Goal: Task Accomplishment & Management: Manage account settings

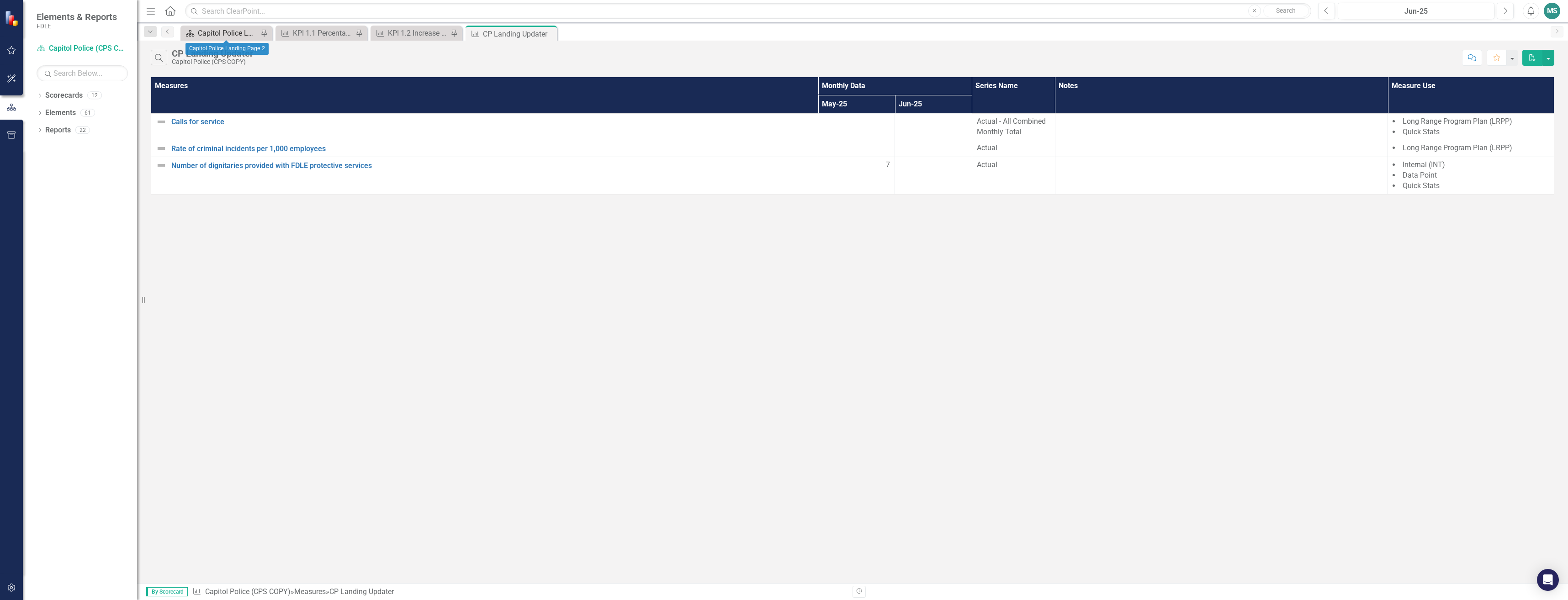
click at [240, 30] on div "Capitol Police Landing Page 2" at bounding box center [228, 33] width 60 height 12
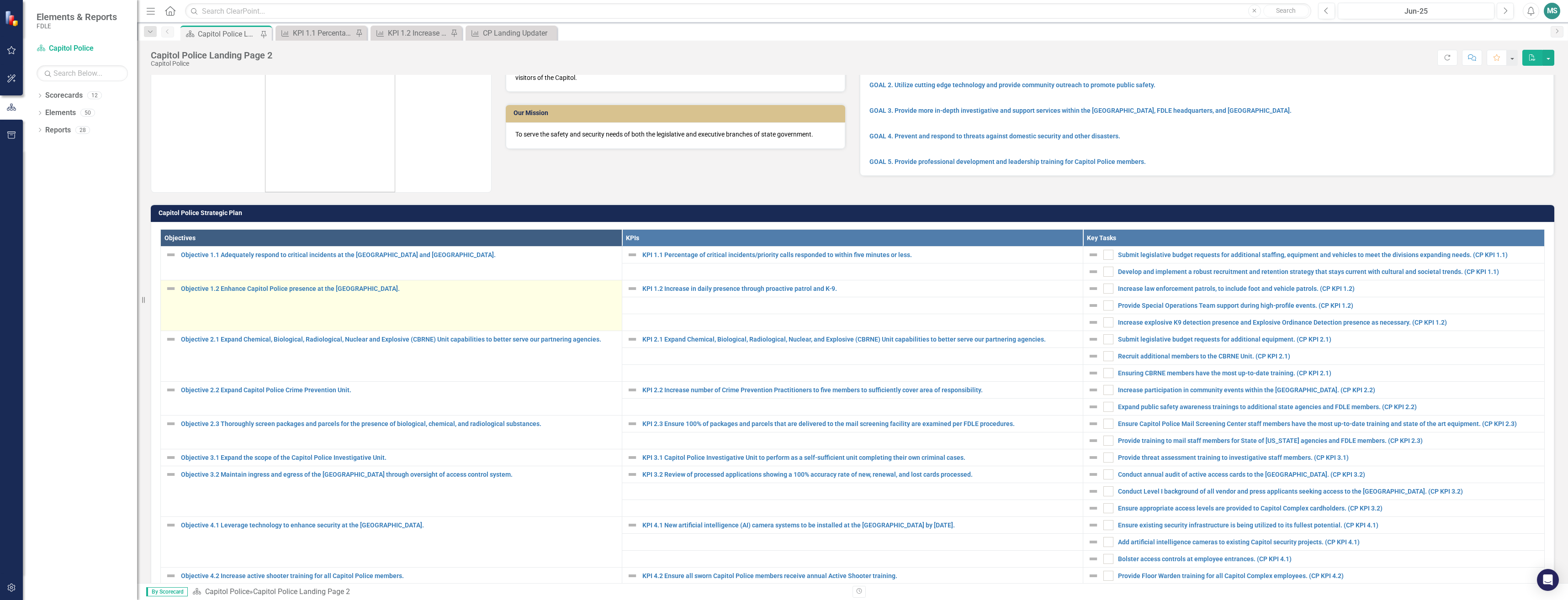
scroll to position [91, 0]
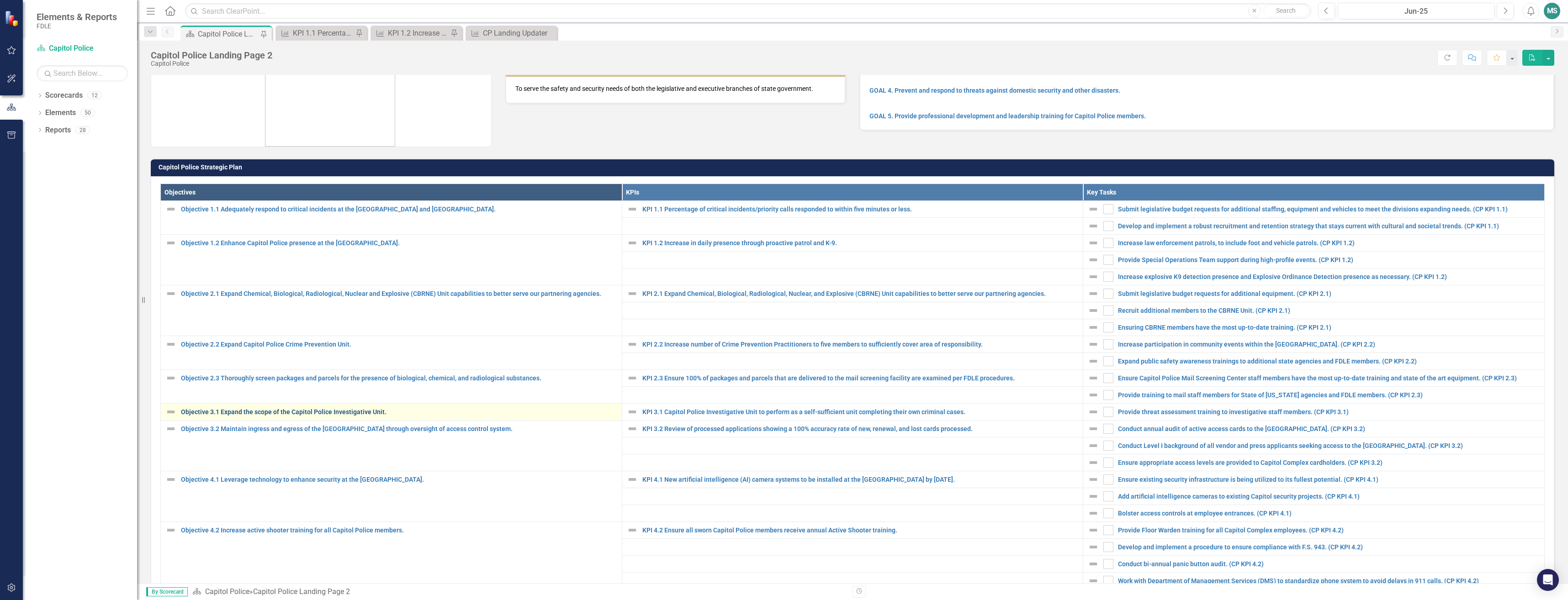
click at [224, 413] on link "Objective 3.1 Expand the scope of the Capitol Police Investigative Unit." at bounding box center [399, 412] width 436 height 7
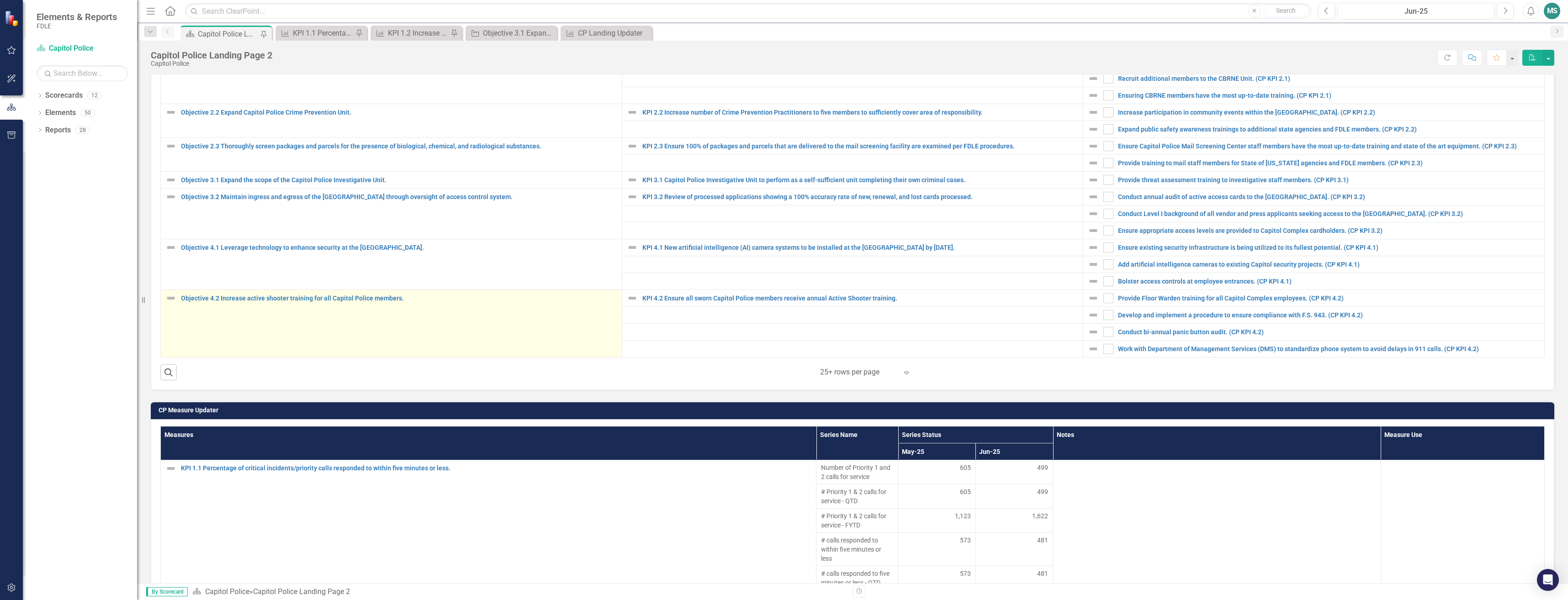
scroll to position [145, 0]
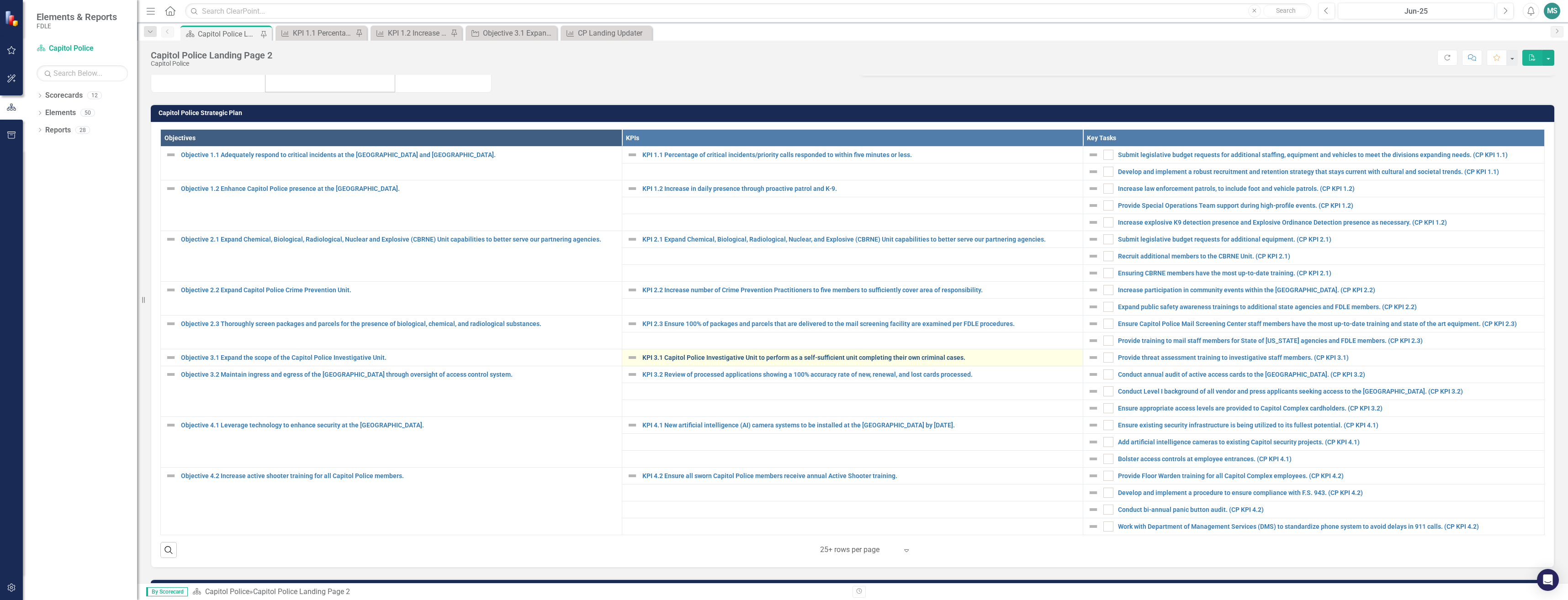
click at [726, 354] on link "KPI 3.1 Capitol Police Investigative Unit to perform as a self-sufficient unit …" at bounding box center [860, 357] width 436 height 7
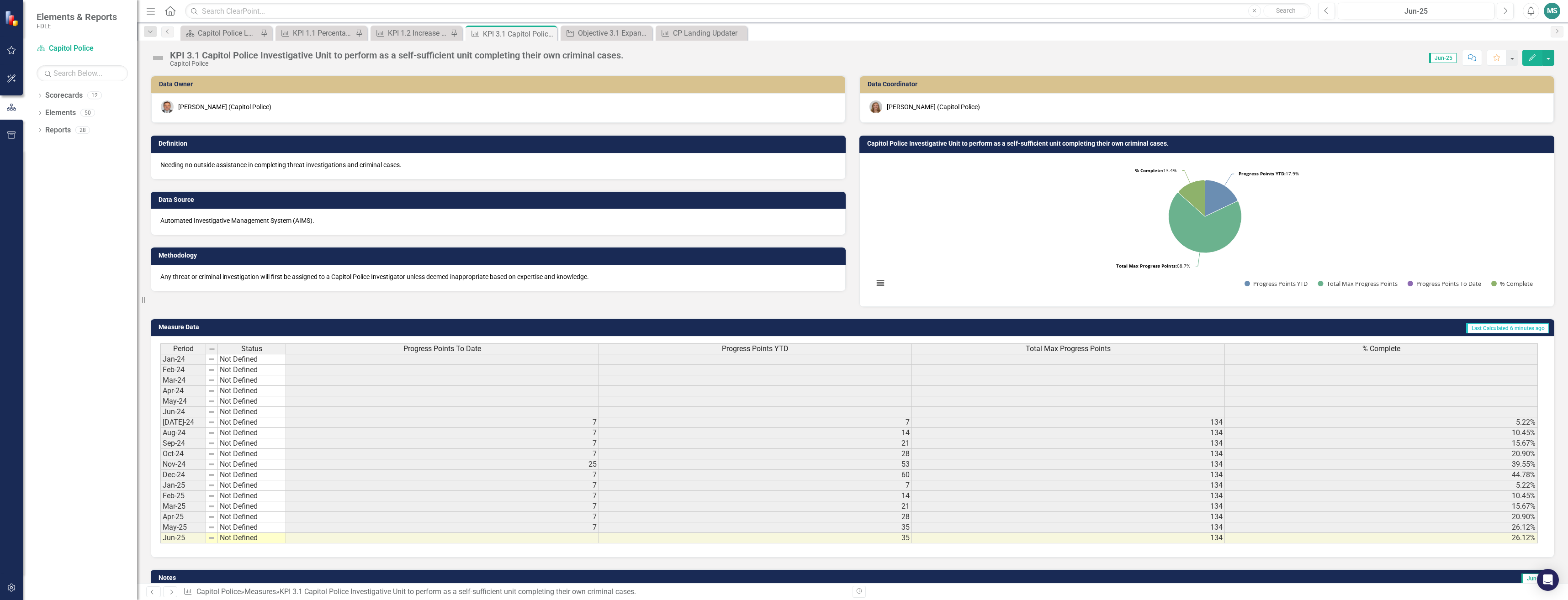
scroll to position [40, 0]
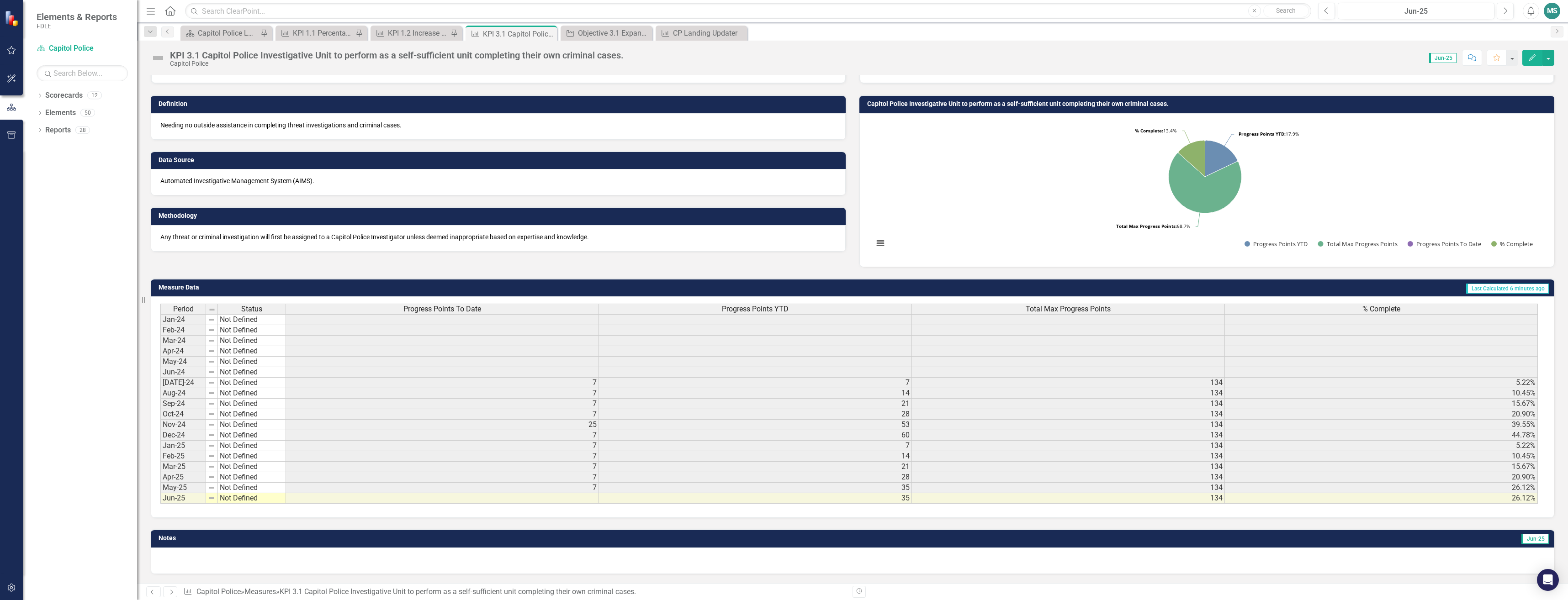
click at [486, 499] on td at bounding box center [443, 498] width 313 height 10
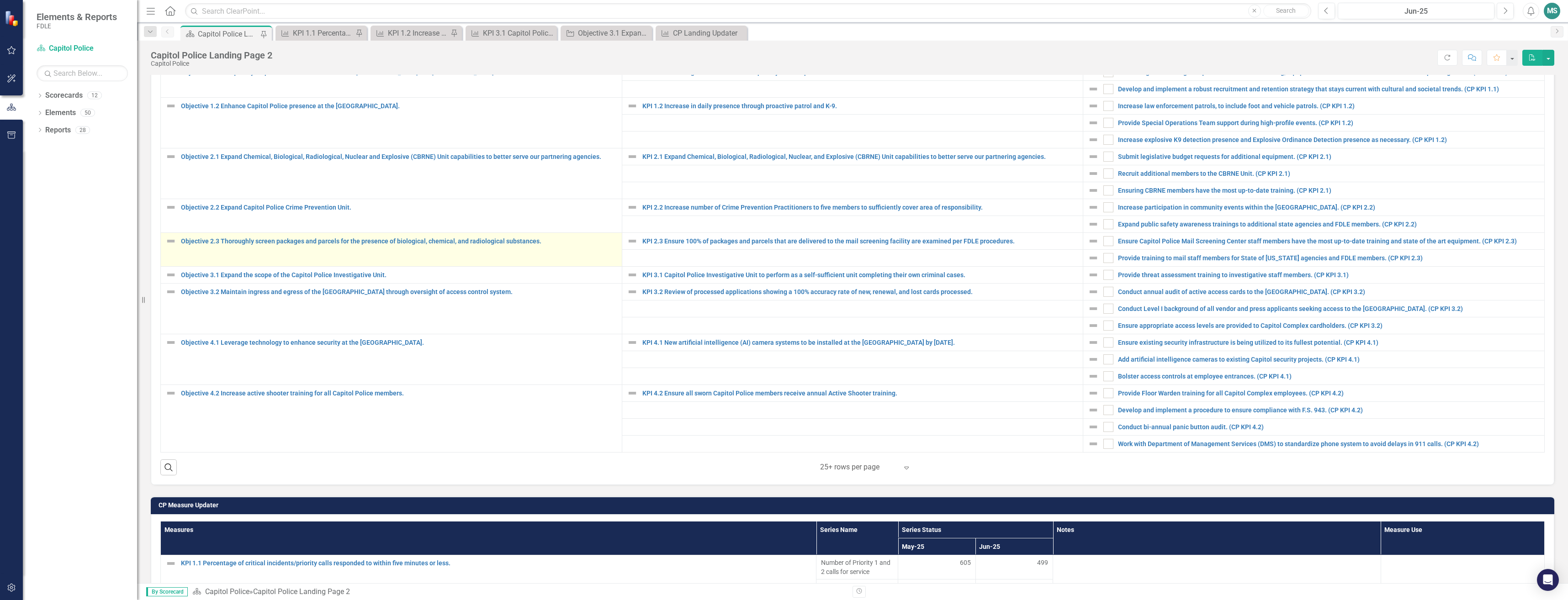
scroll to position [274, 0]
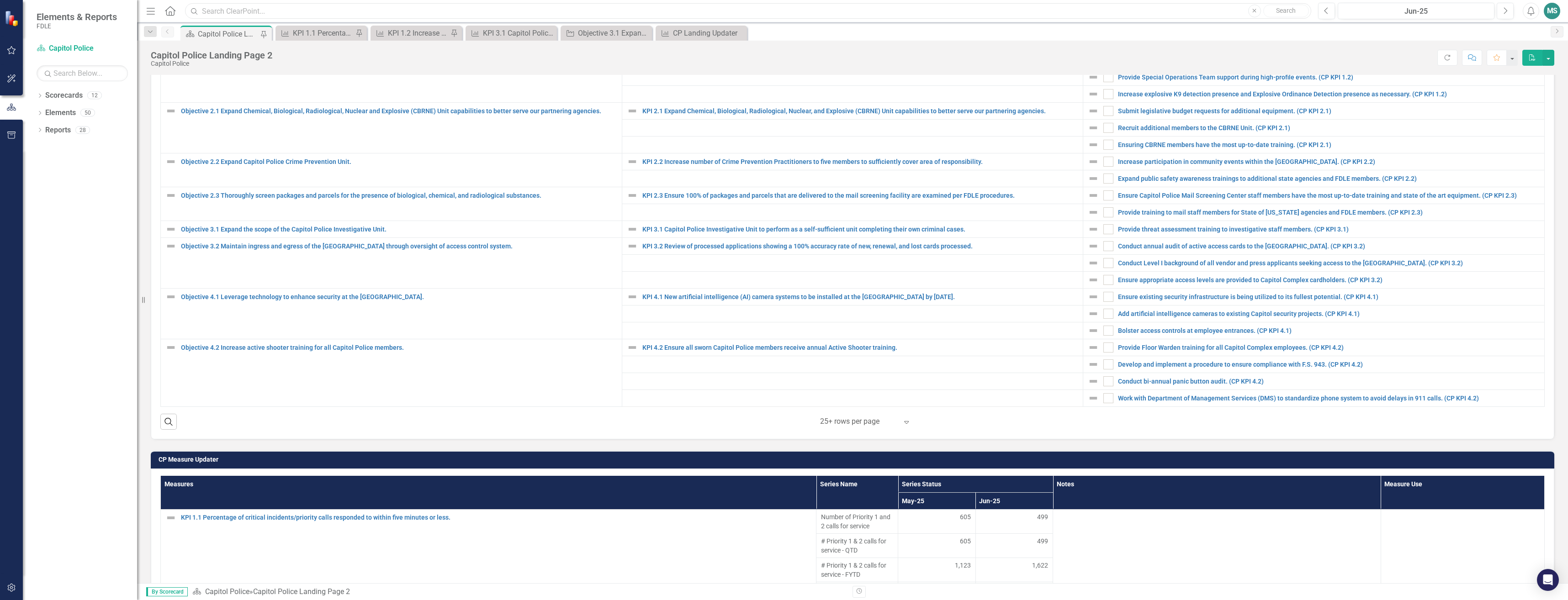
click at [328, 13] on input "text" at bounding box center [748, 11] width 1126 height 16
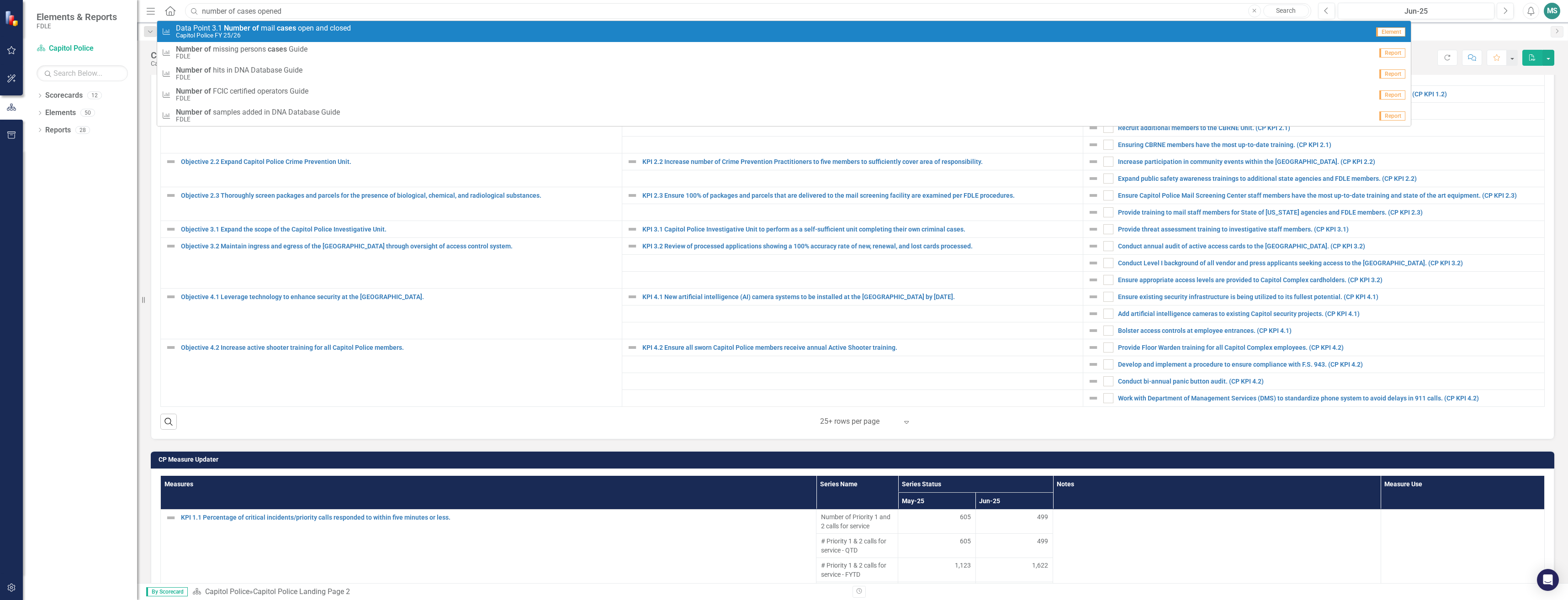
type input "number of cases opened"
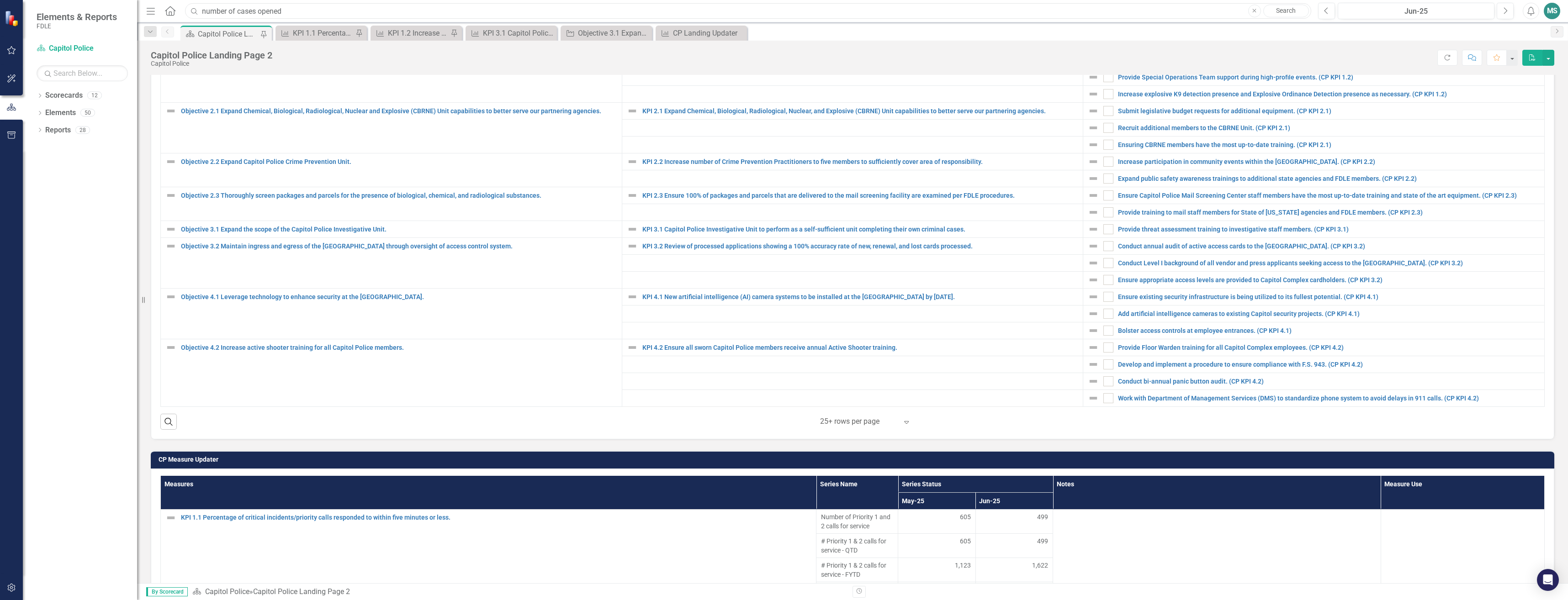
click at [289, 6] on input "number of cases opened" at bounding box center [748, 11] width 1126 height 16
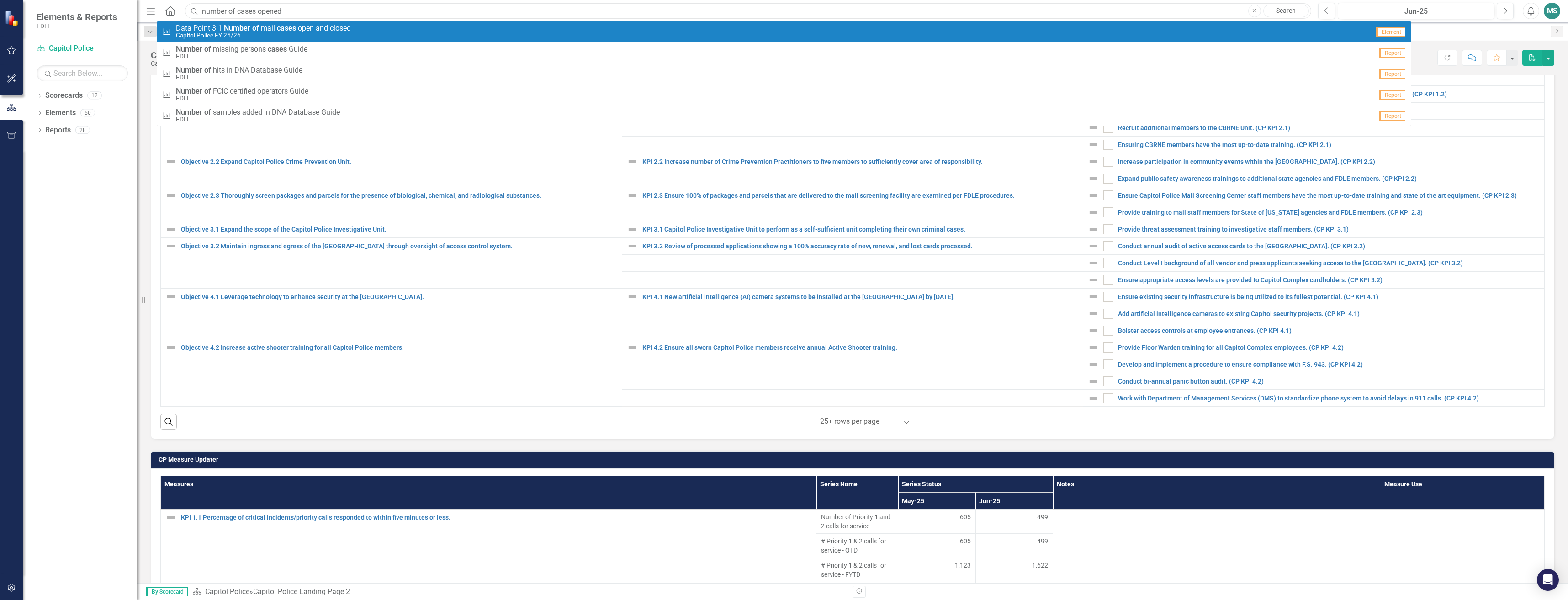
click at [312, 10] on input "number of cases opened" at bounding box center [748, 11] width 1126 height 16
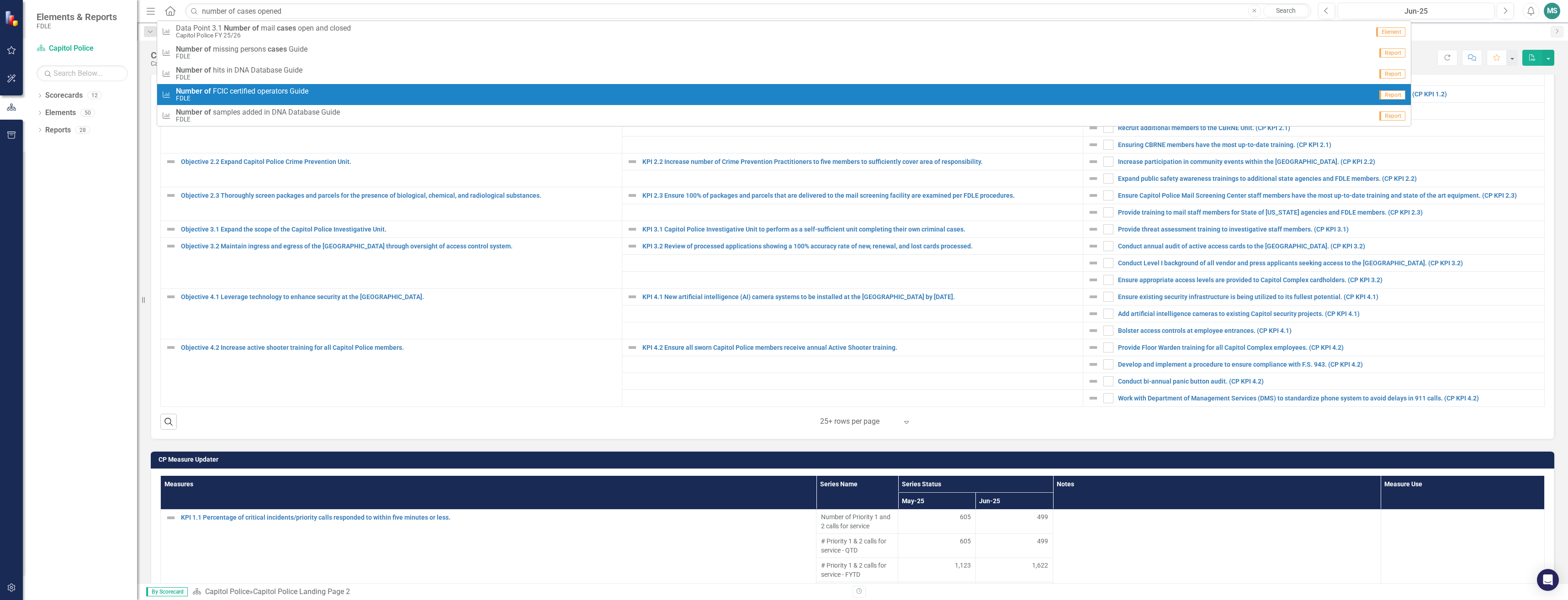
click at [107, 215] on div "Dropdown Scorecards 12 Dropdown FDLE FDLE Strategic Plan FDLE Strategic Plan FY…" at bounding box center [80, 344] width 114 height 512
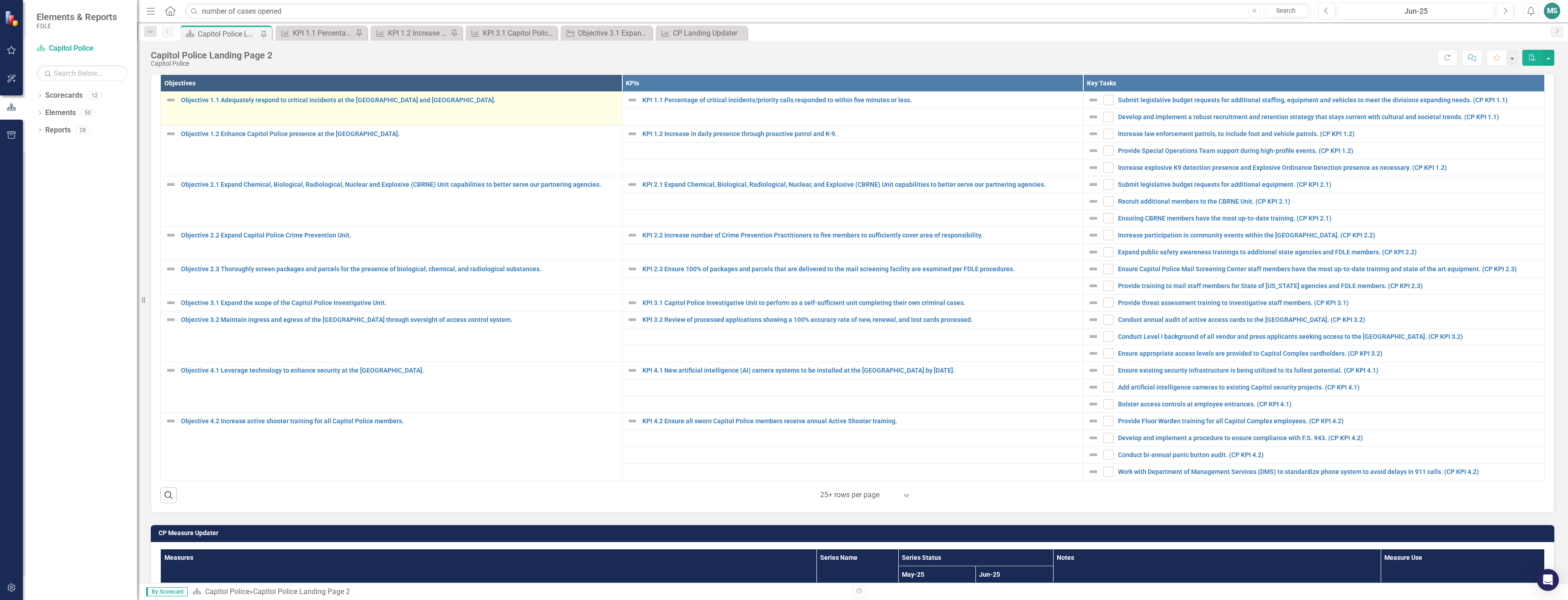
scroll to position [0, 0]
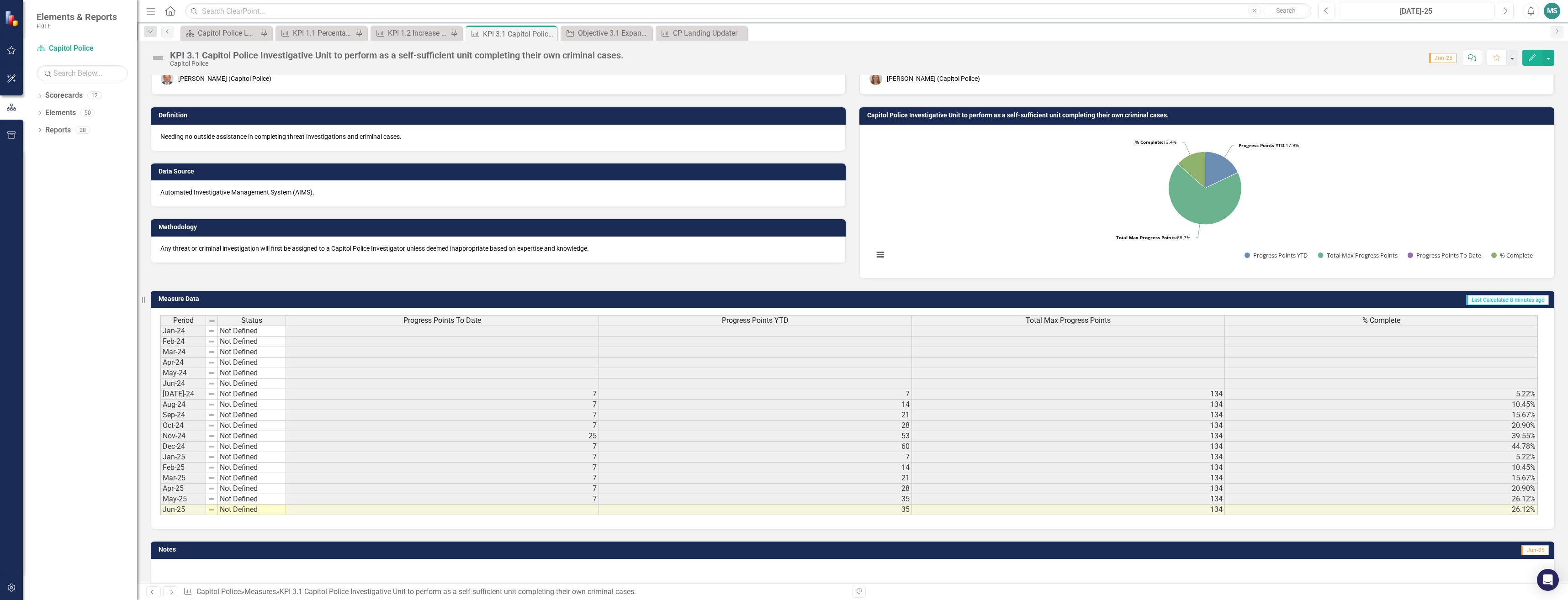
scroll to position [40, 0]
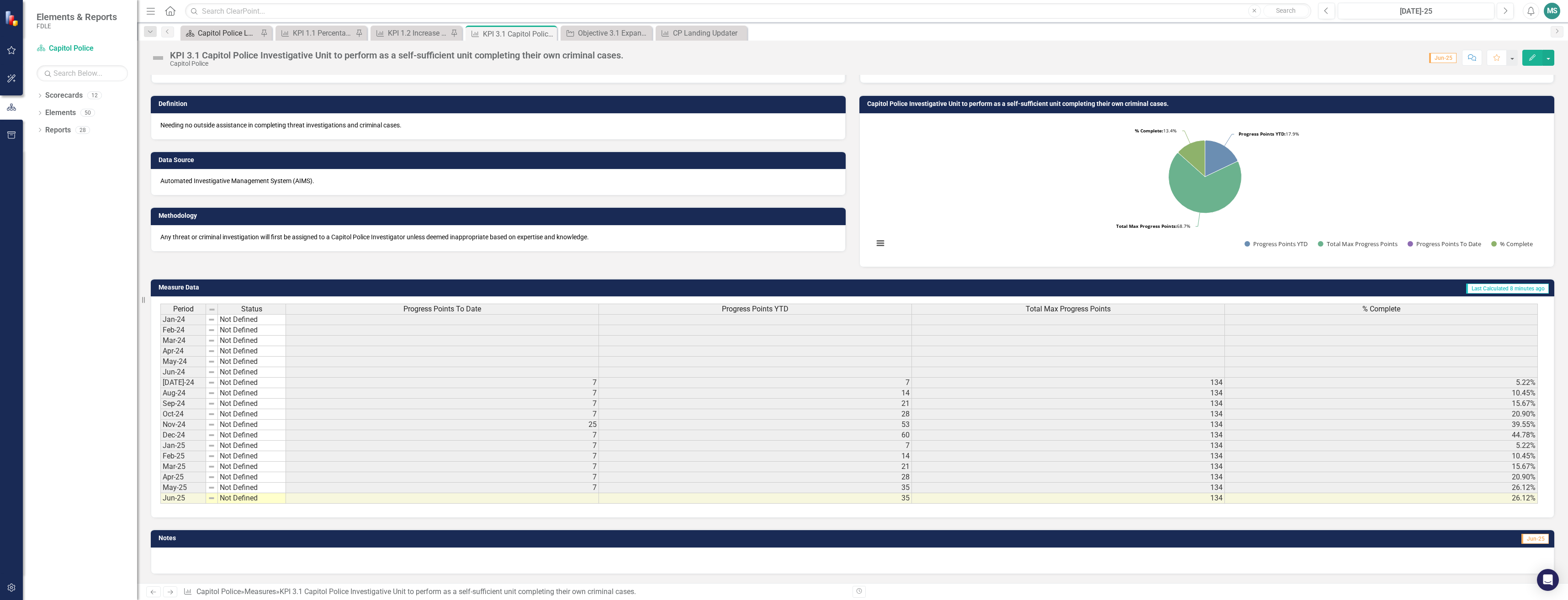
click at [210, 36] on div "Capitol Police Landing Page 2" at bounding box center [228, 33] width 60 height 12
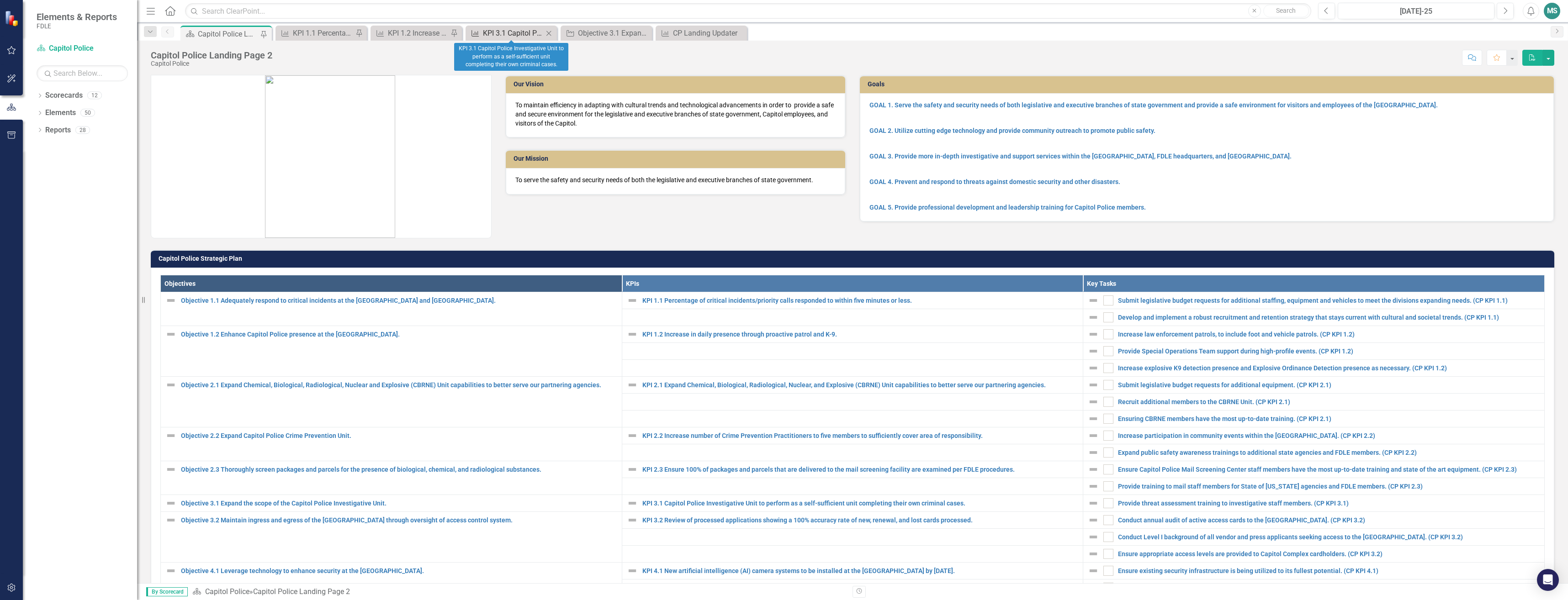
click at [516, 37] on div "KPI 3.1 Capitol Police Investigative Unit to perform as a self-sufficient unit …" at bounding box center [513, 33] width 60 height 12
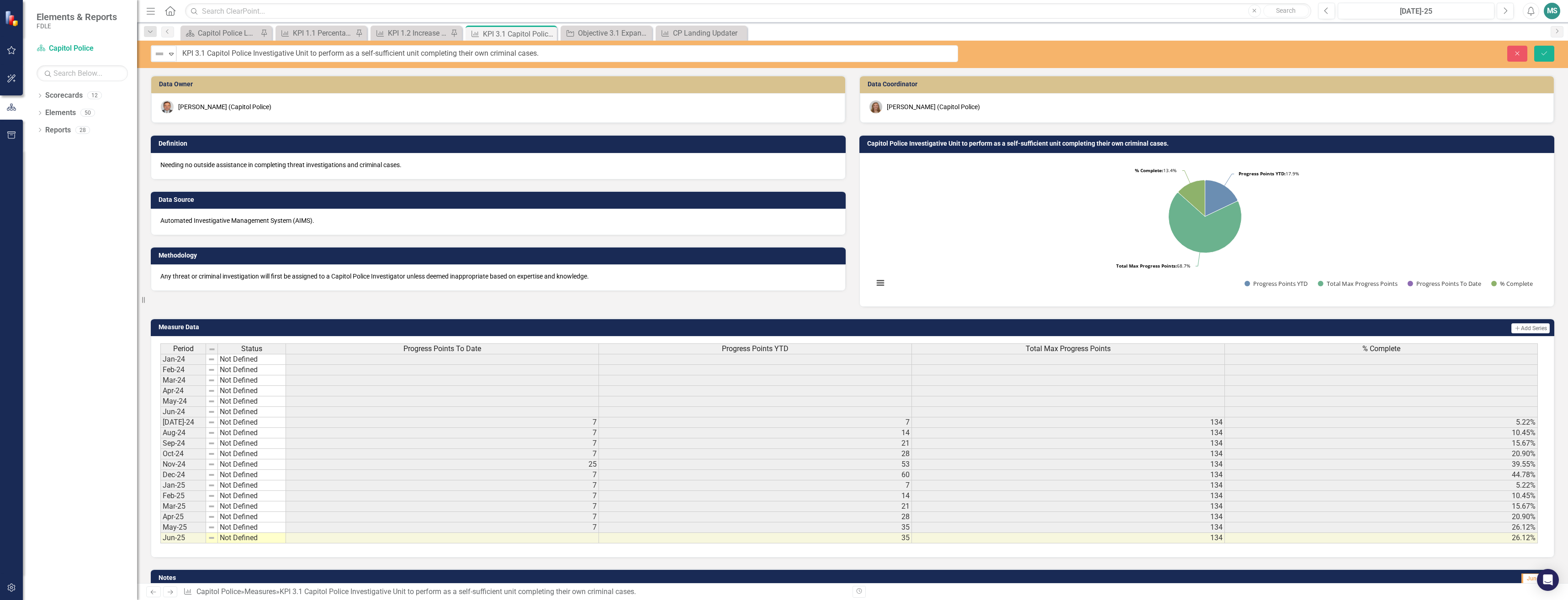
drag, startPoint x: 202, startPoint y: 56, endPoint x: 306, endPoint y: 71, distance: 105.1
click at [1516, 52] on icon "Close" at bounding box center [1517, 54] width 9 height 7
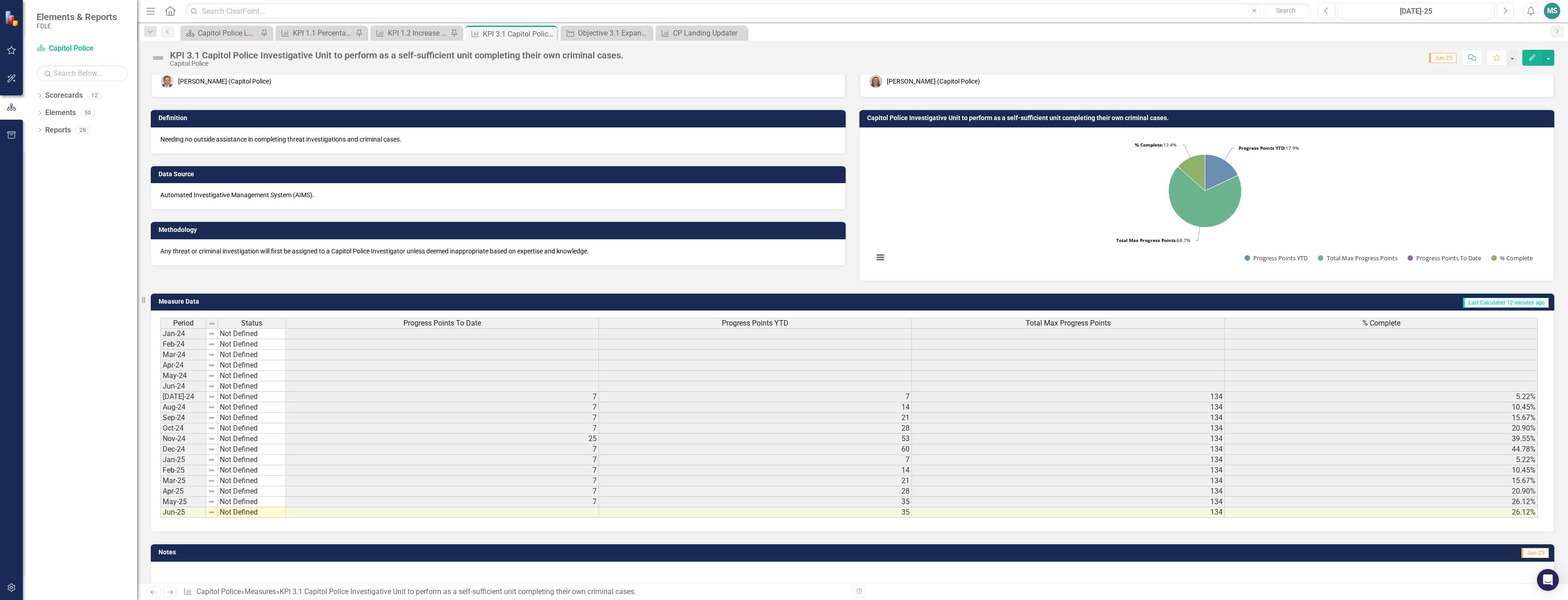
scroll to position [40, 0]
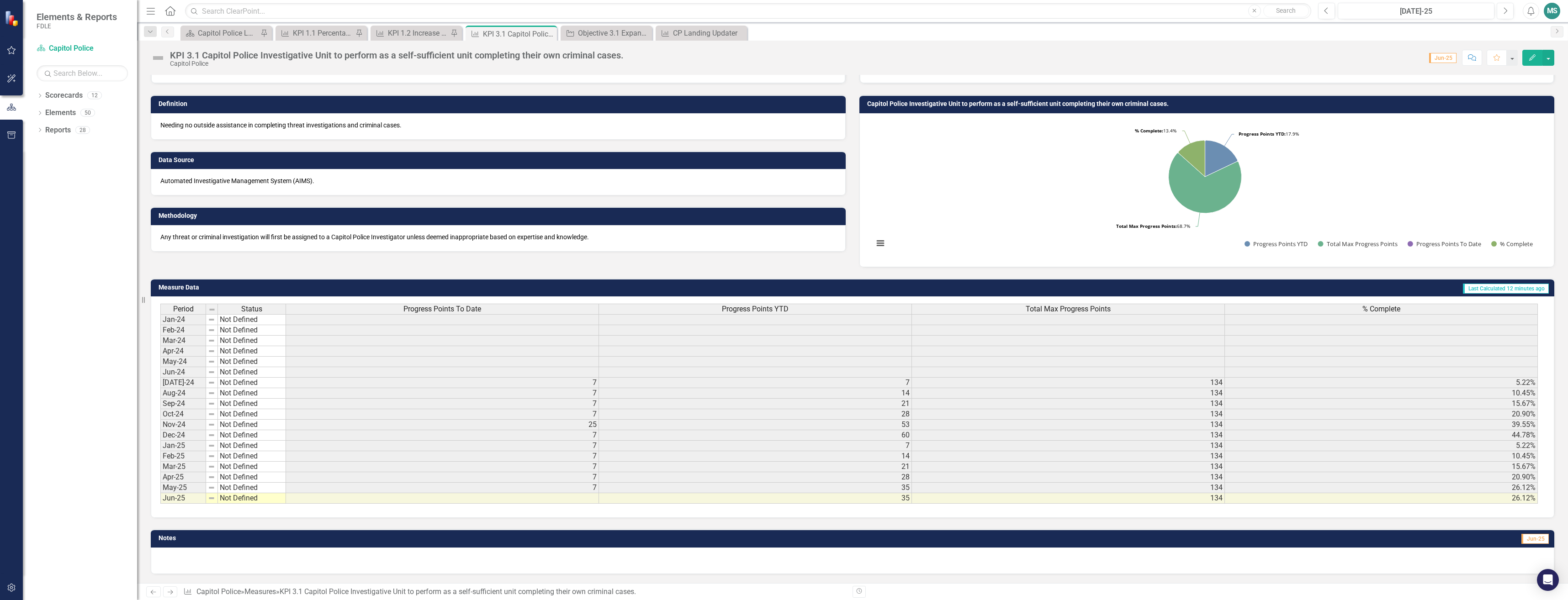
click at [428, 495] on td at bounding box center [443, 498] width 313 height 10
click at [427, 498] on td at bounding box center [443, 498] width 313 height 10
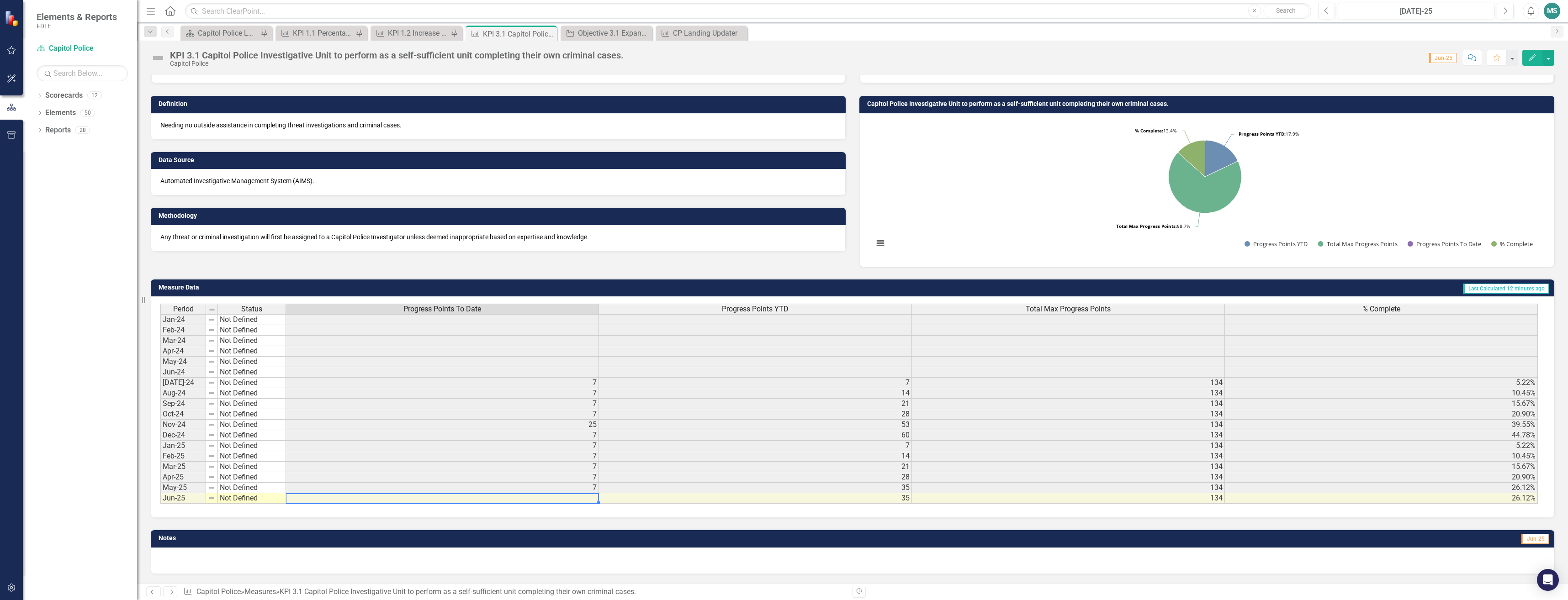
click at [441, 501] on td at bounding box center [443, 498] width 313 height 10
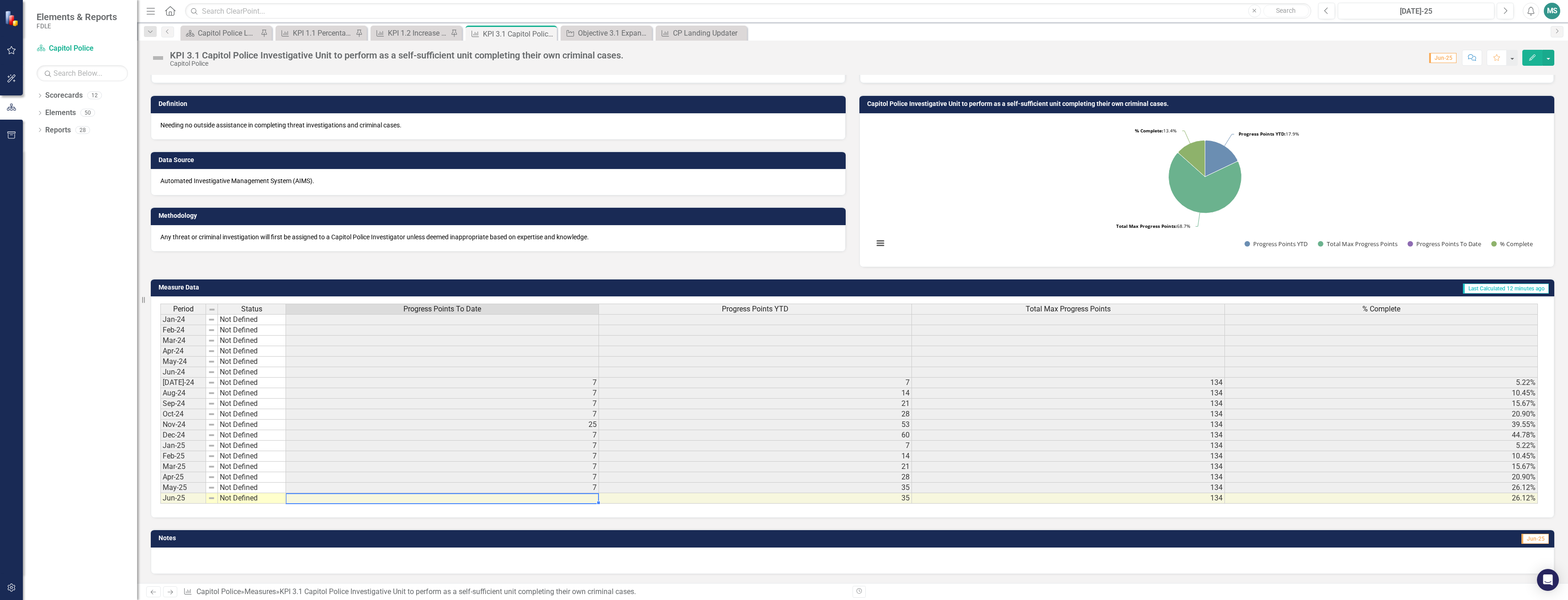
click at [441, 501] on td at bounding box center [443, 498] width 313 height 10
click at [236, 33] on div "Capitol Police Landing Page 2" at bounding box center [228, 33] width 60 height 12
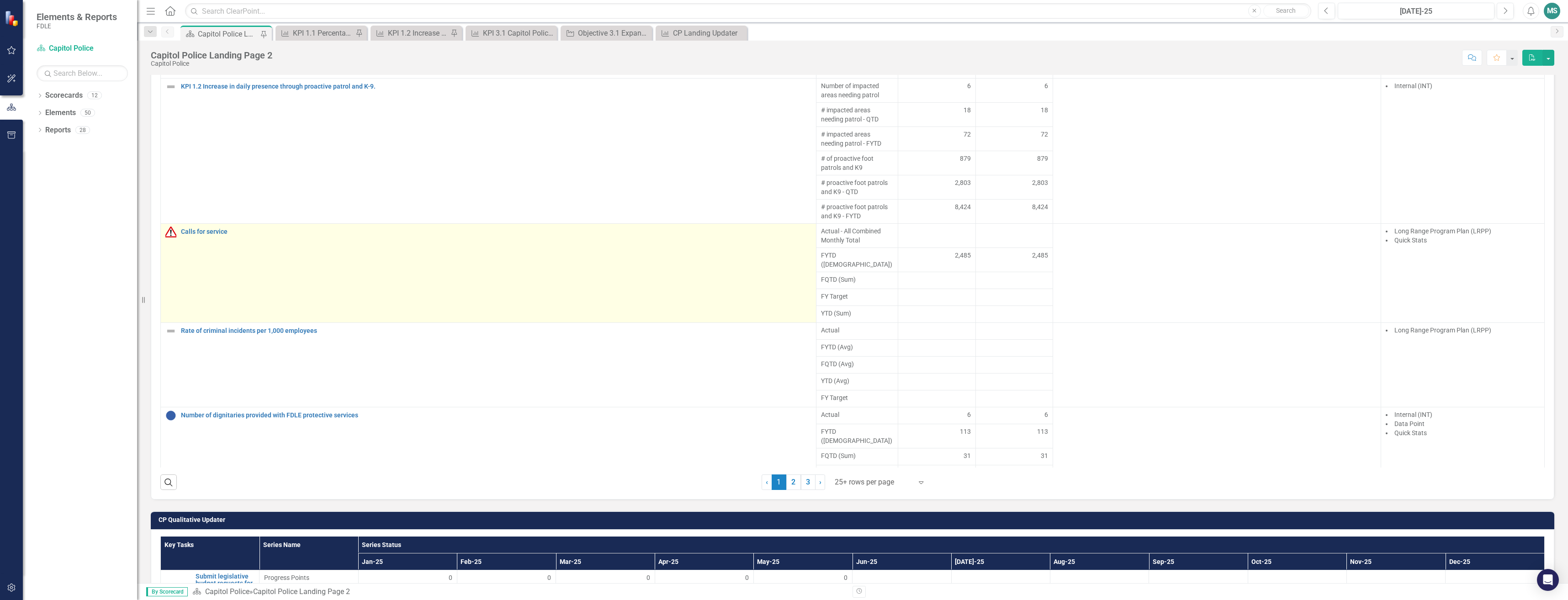
scroll to position [776, 0]
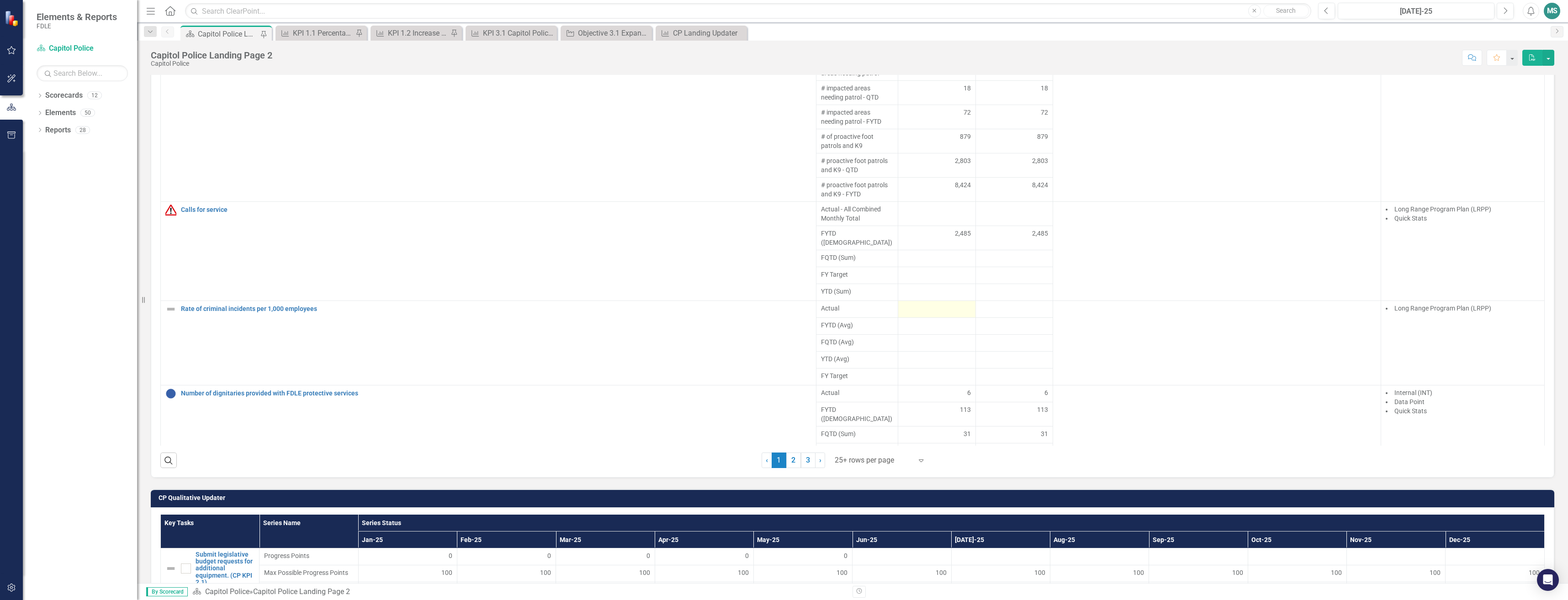
click at [911, 304] on div at bounding box center [937, 309] width 68 height 11
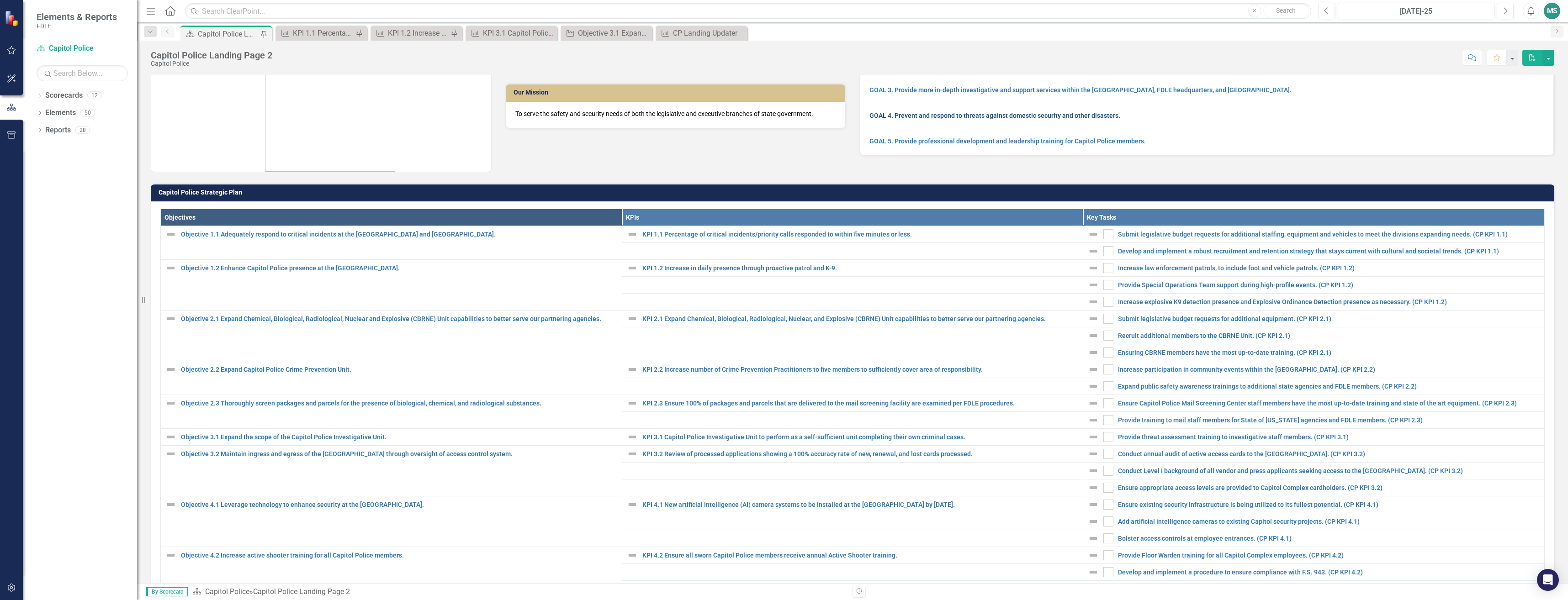
scroll to position [0, 0]
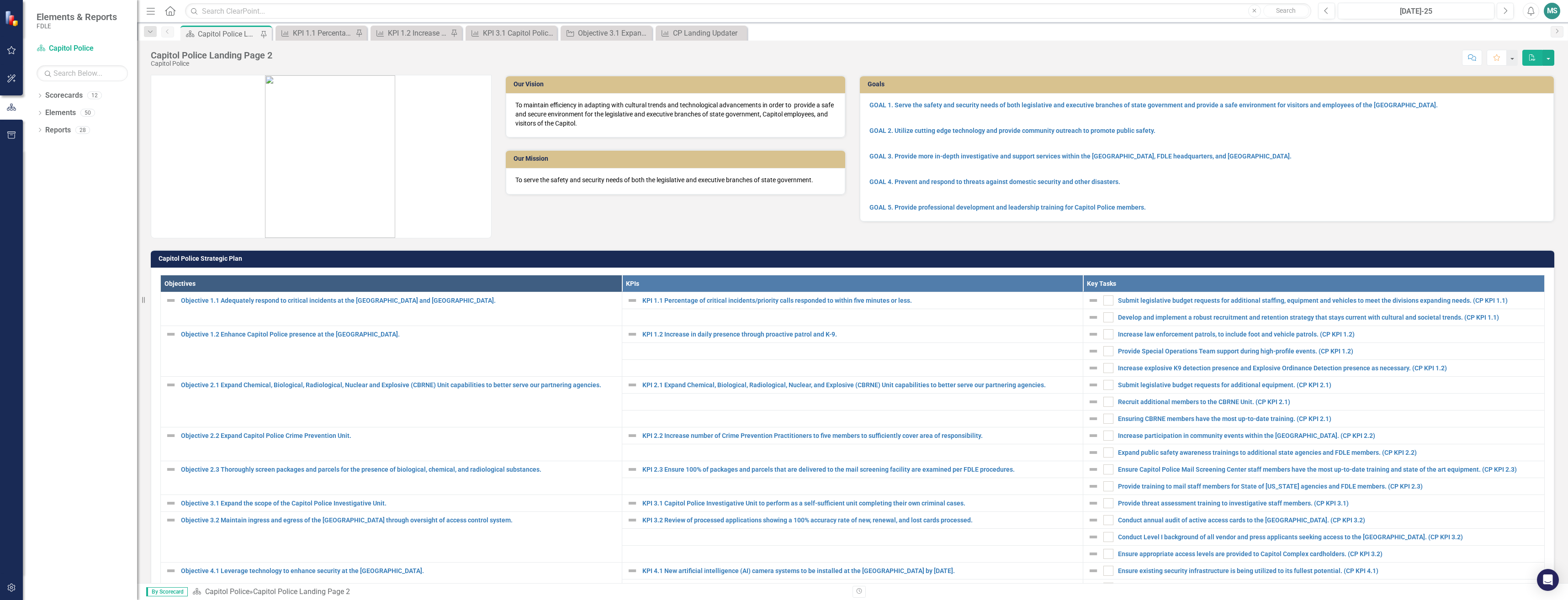
click at [1329, 21] on div "Menu Home Search Close Search Previous Jul-25 Next Alerts MS User Edit Profile …" at bounding box center [852, 11] width 1431 height 23
click at [1329, 13] on icon "Previous" at bounding box center [1326, 11] width 5 height 9
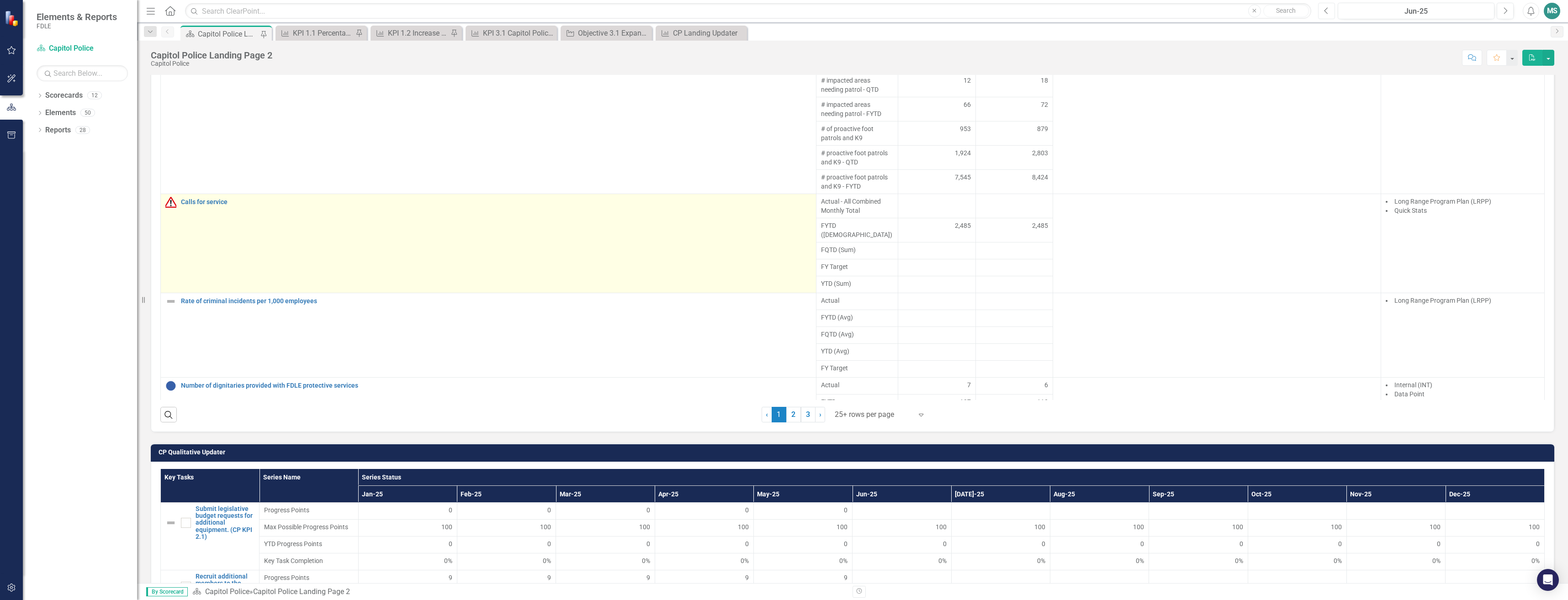
scroll to position [129, 0]
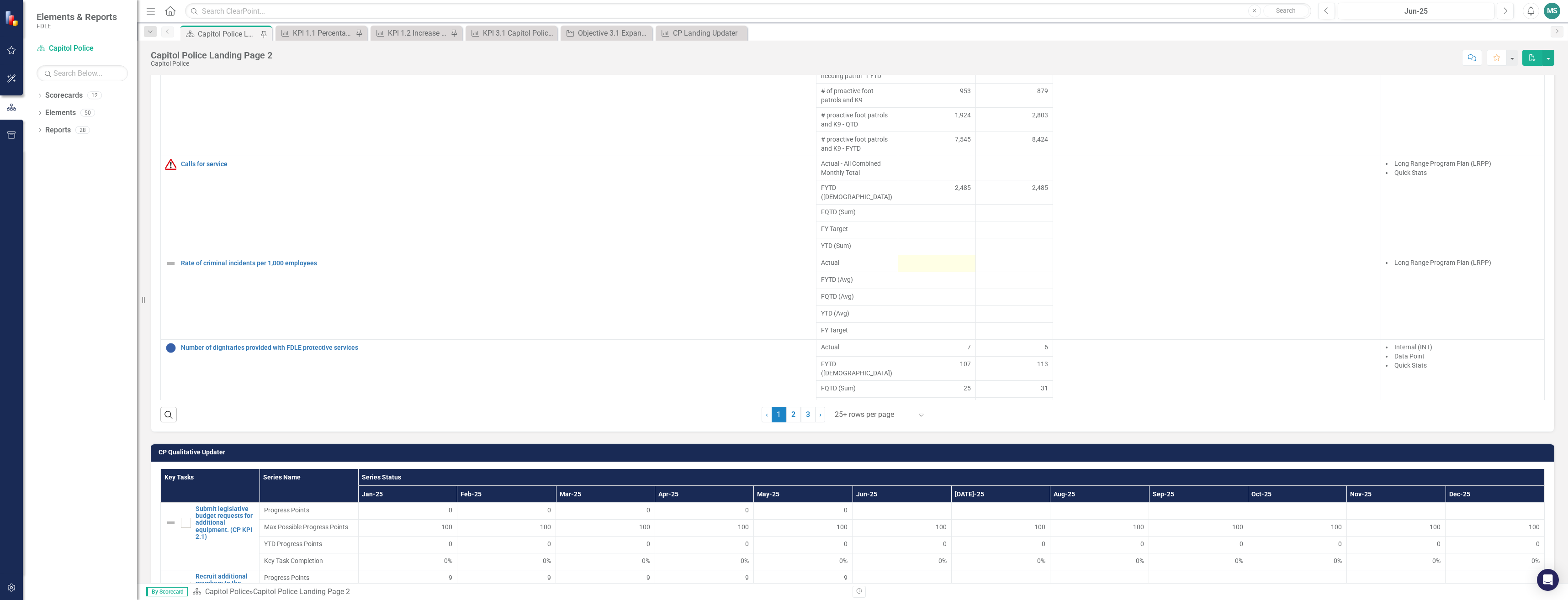
click at [926, 258] on div at bounding box center [937, 263] width 68 height 11
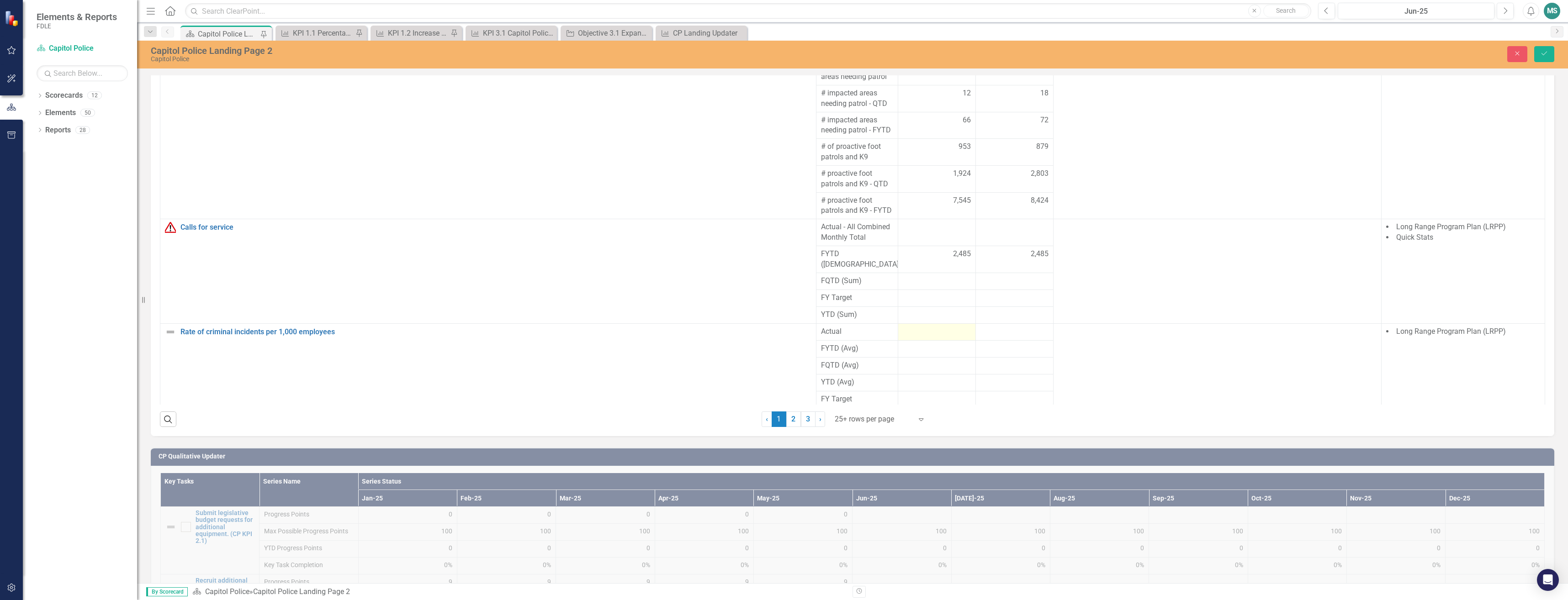
scroll to position [826, 0]
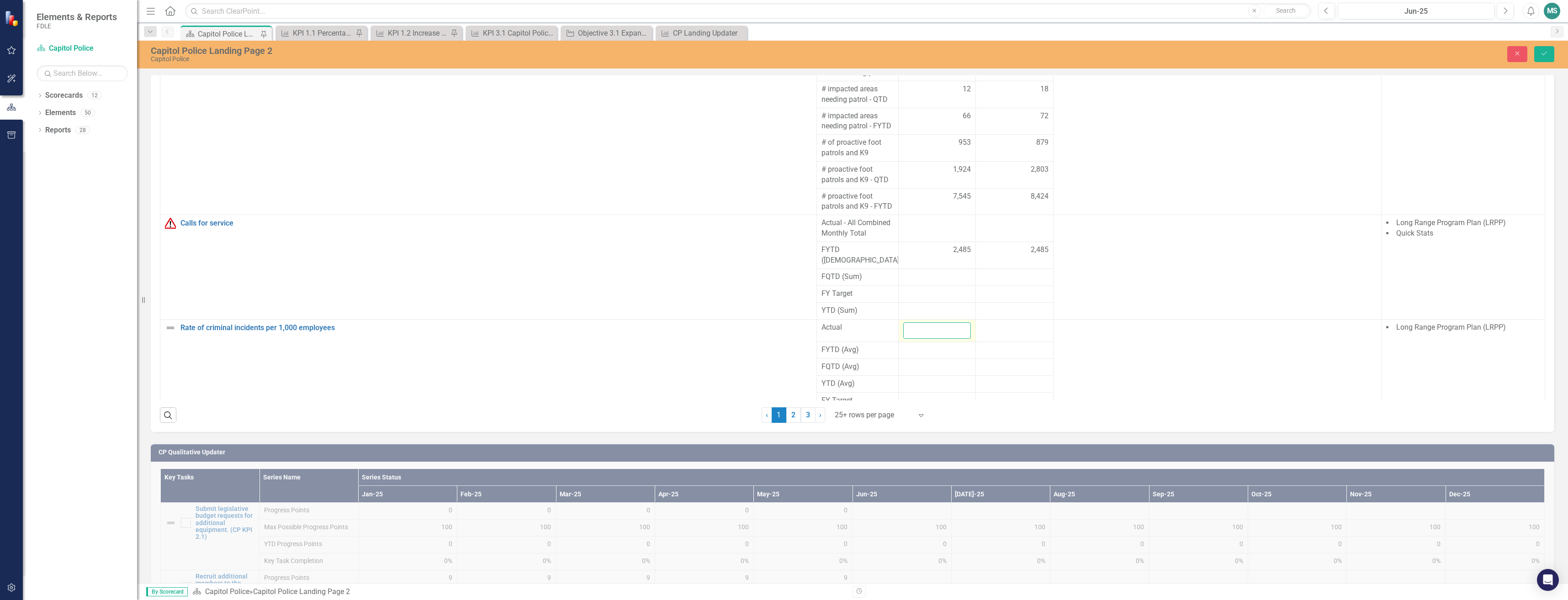
click at [914, 323] on input "number" at bounding box center [937, 331] width 68 height 17
click at [920, 325] on input "number" at bounding box center [937, 331] width 68 height 17
type input "0.84"
click at [992, 324] on td at bounding box center [1015, 331] width 78 height 23
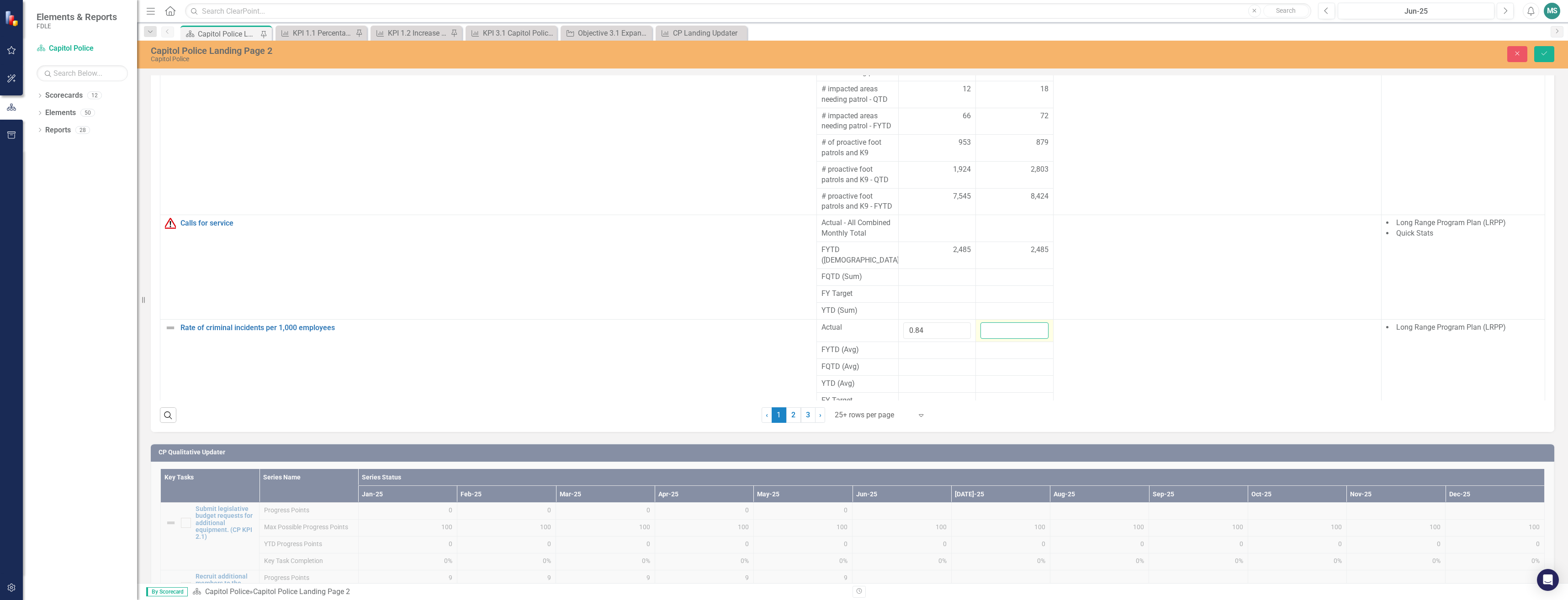
click at [992, 324] on input "number" at bounding box center [1015, 331] width 68 height 17
type input "1.14"
drag, startPoint x: 1551, startPoint y: 49, endPoint x: 1546, endPoint y: 51, distance: 5.4
click at [1550, 49] on button "Save" at bounding box center [1544, 54] width 20 height 16
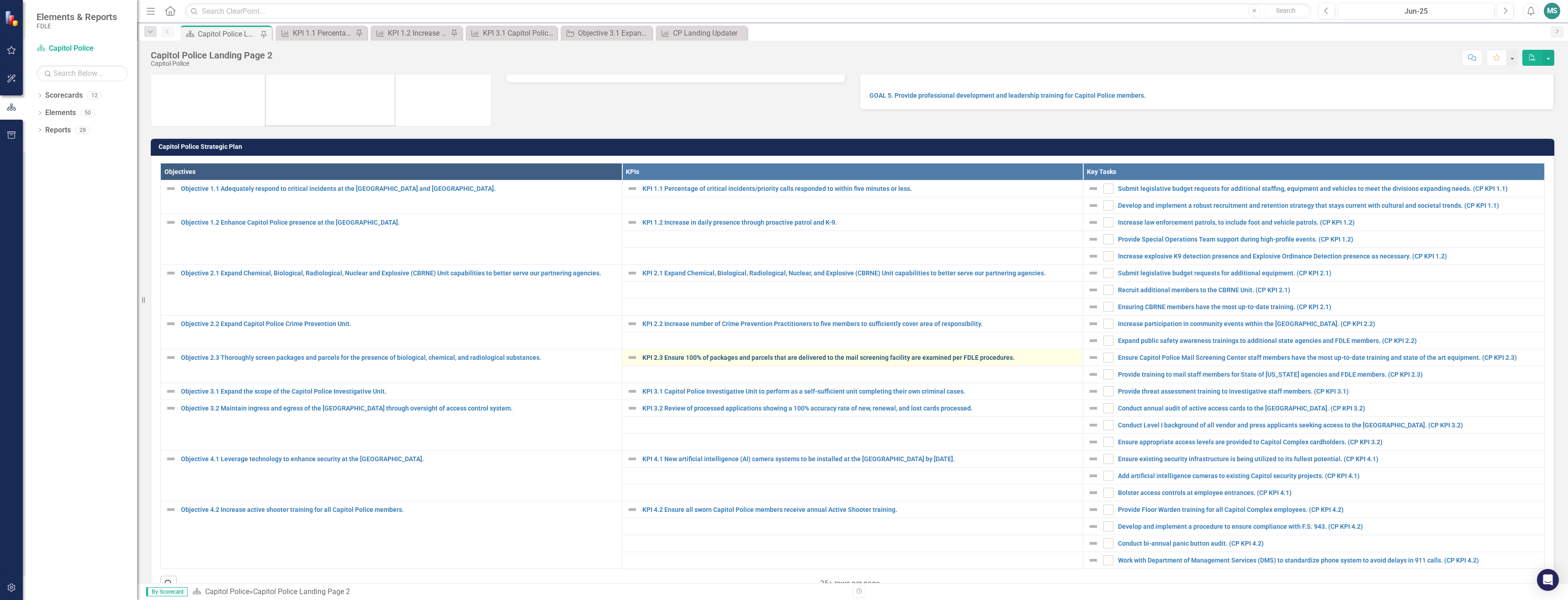
scroll to position [137, 0]
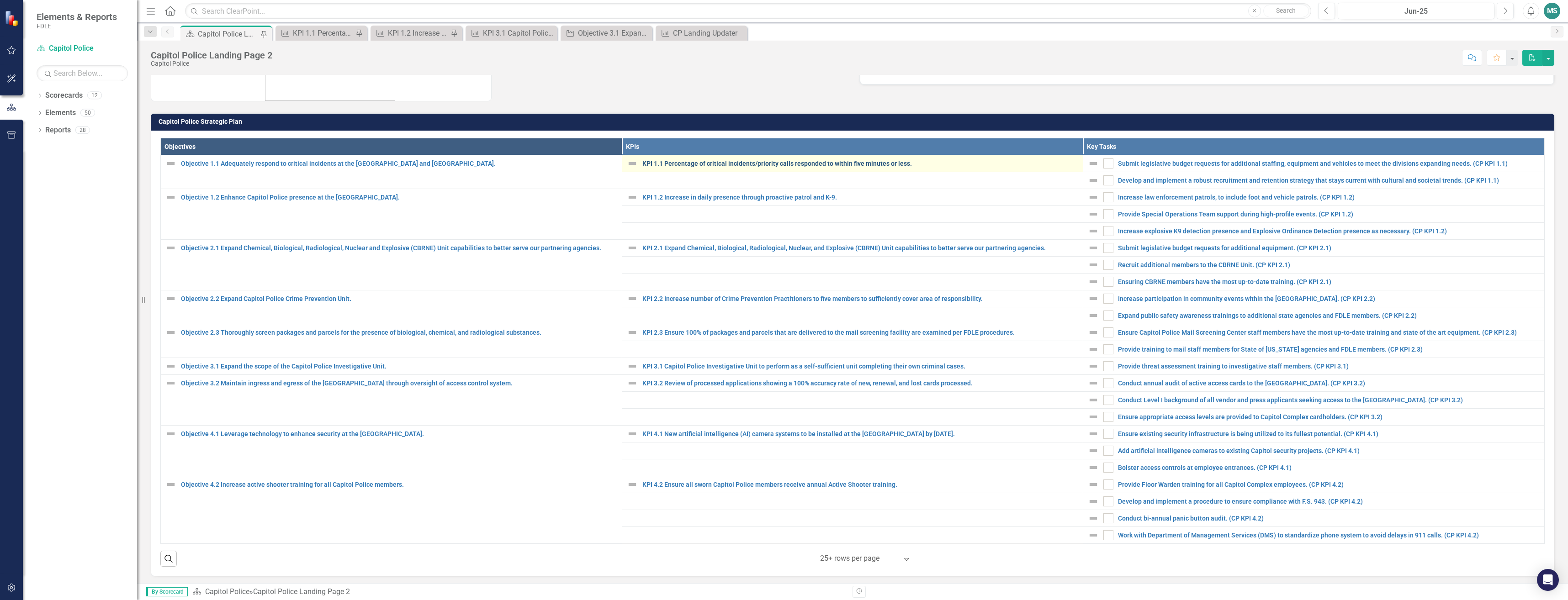
click at [739, 162] on link "KPI 1.1 Percentage of critical incidents/priority calls responded to within fiv…" at bounding box center [860, 163] width 436 height 7
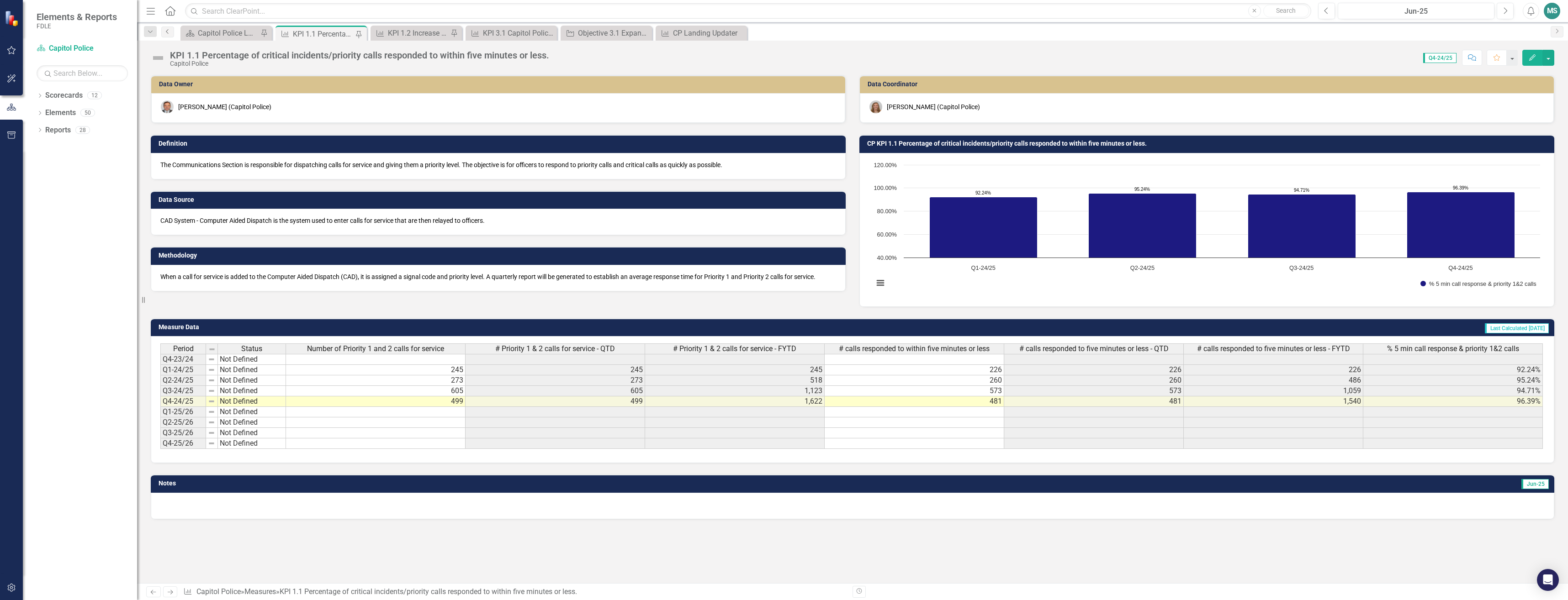
click at [169, 33] on icon "Previous" at bounding box center [167, 31] width 7 height 5
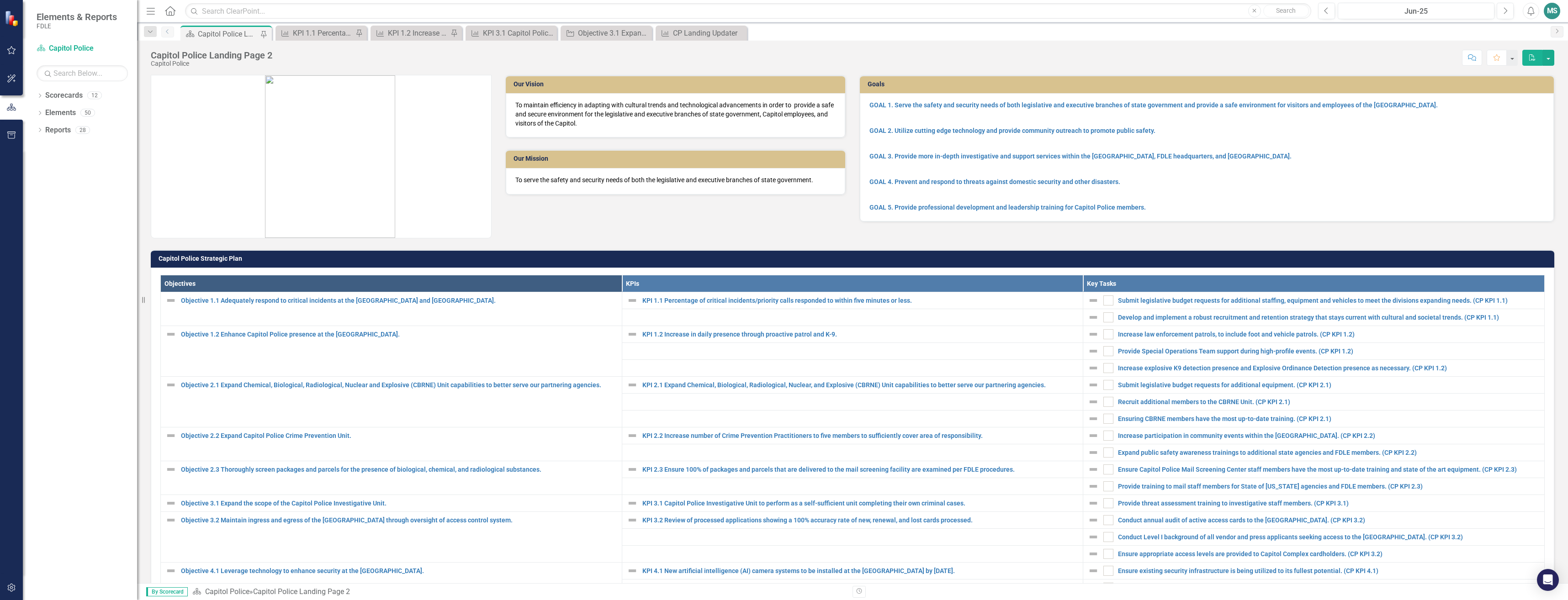
scroll to position [137, 0]
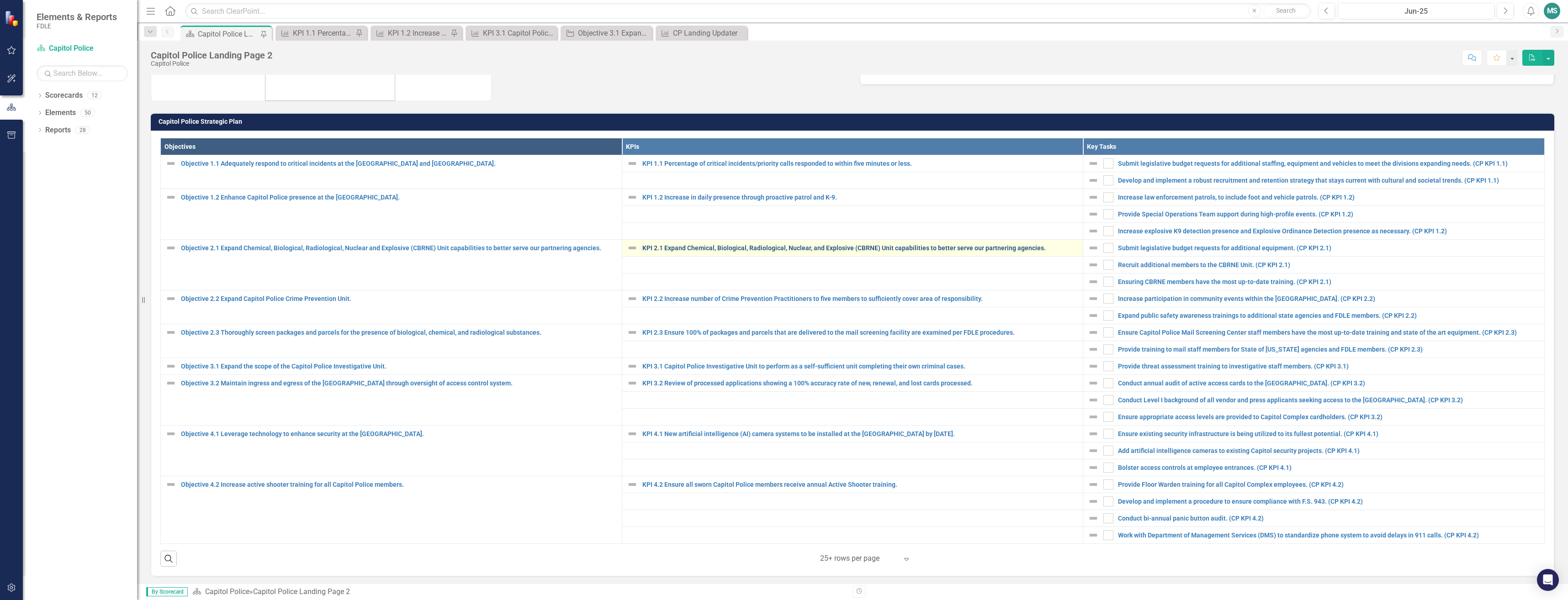
click at [875, 246] on link "KPI 2.1 Expand Chemical, Biological, Radiological, Nuclear, and Explosive (CBRN…" at bounding box center [860, 248] width 436 height 7
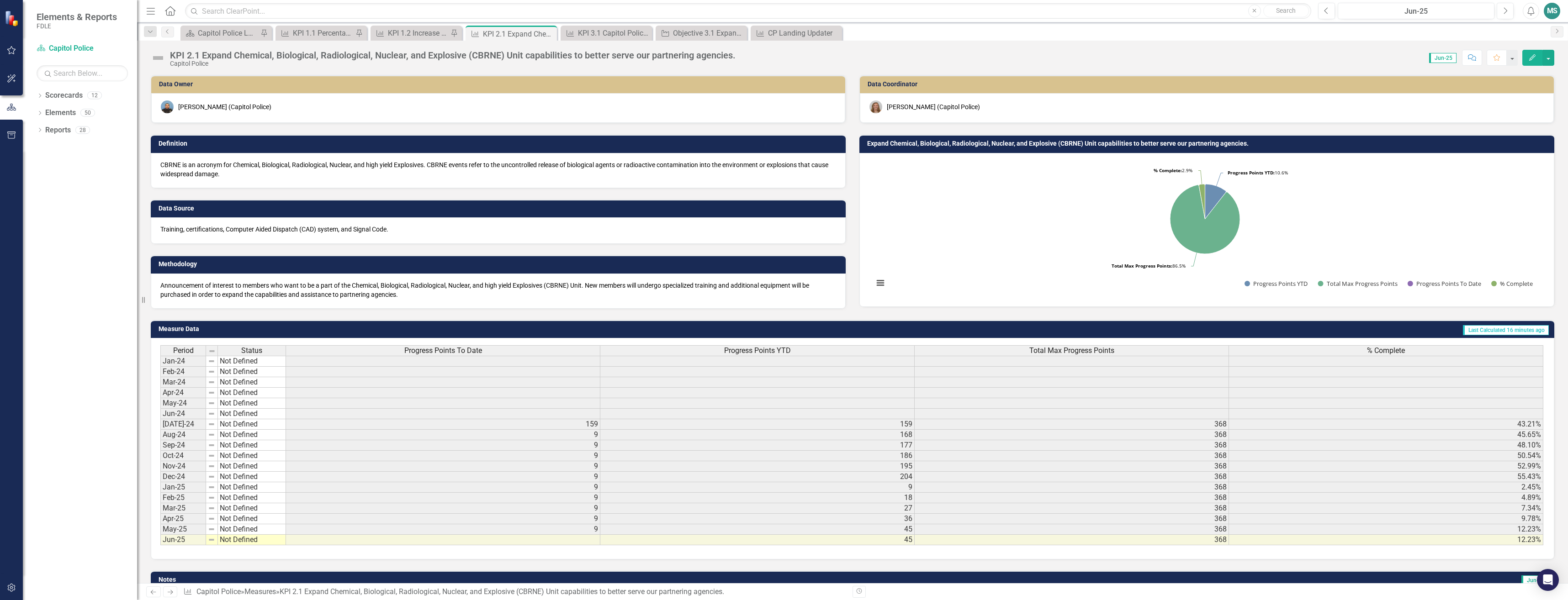
scroll to position [41, 0]
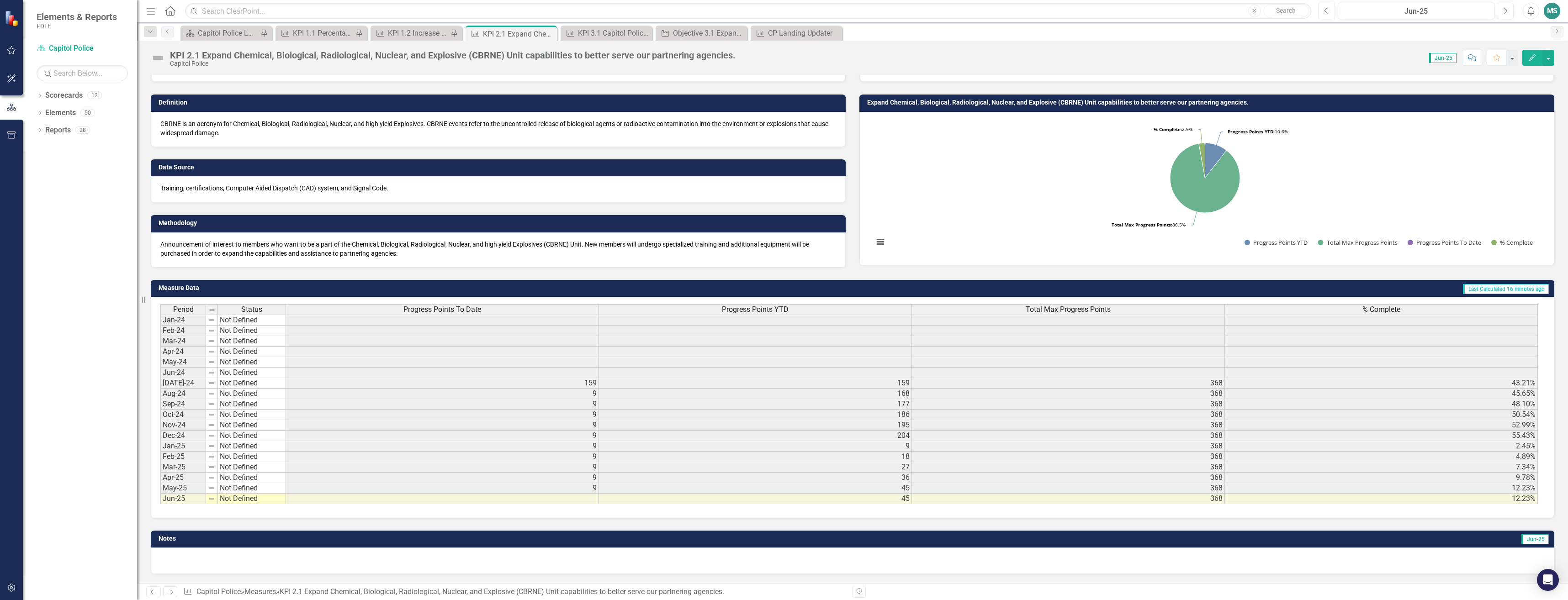
click at [372, 500] on td at bounding box center [443, 498] width 313 height 10
click at [461, 501] on td at bounding box center [443, 498] width 313 height 10
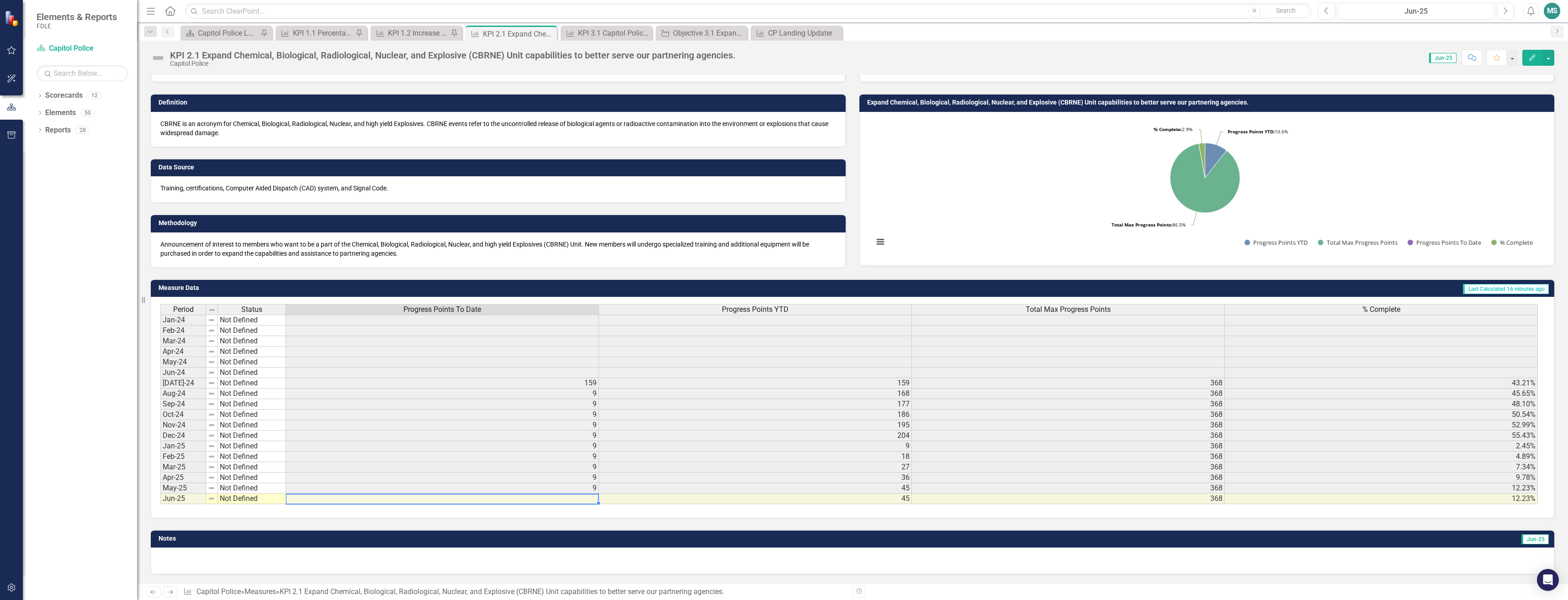
click at [461, 501] on td at bounding box center [443, 498] width 313 height 10
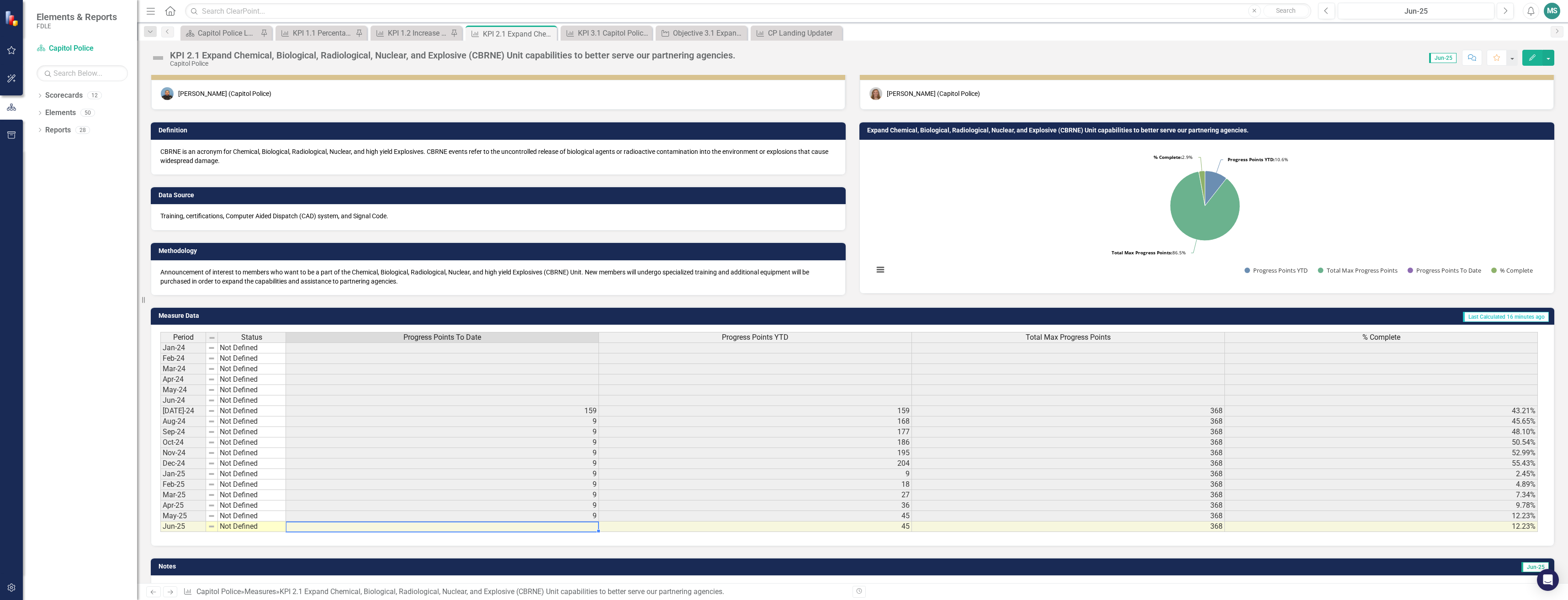
scroll to position [0, 0]
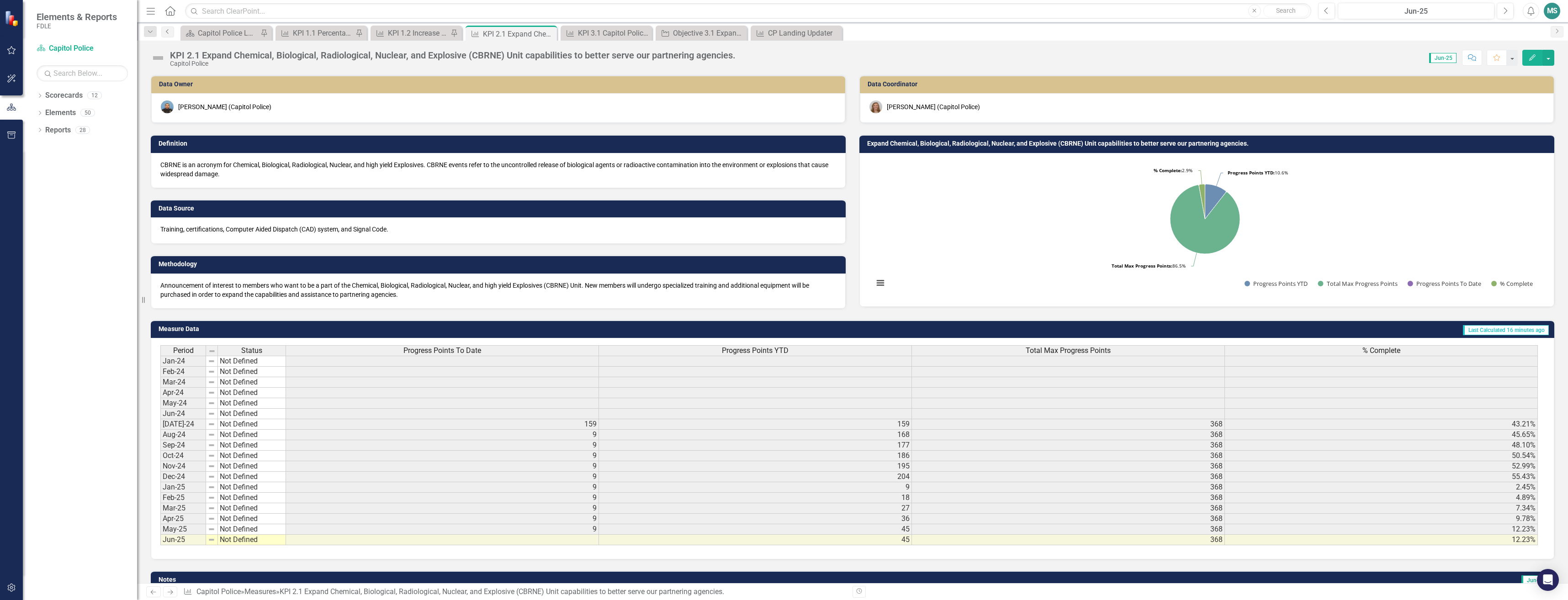
click at [169, 33] on icon "Previous" at bounding box center [167, 31] width 7 height 5
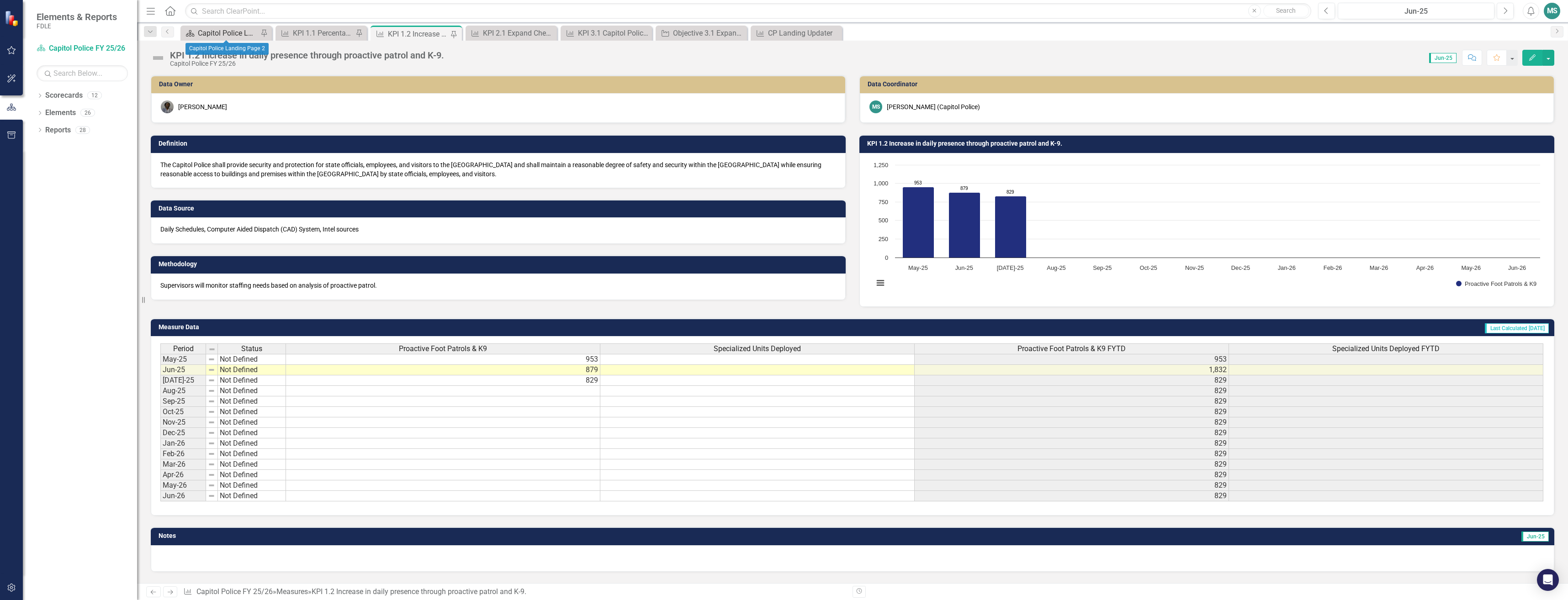
click at [220, 35] on div "Capitol Police Landing Page 2" at bounding box center [228, 33] width 60 height 12
